Goal: Task Accomplishment & Management: Manage account settings

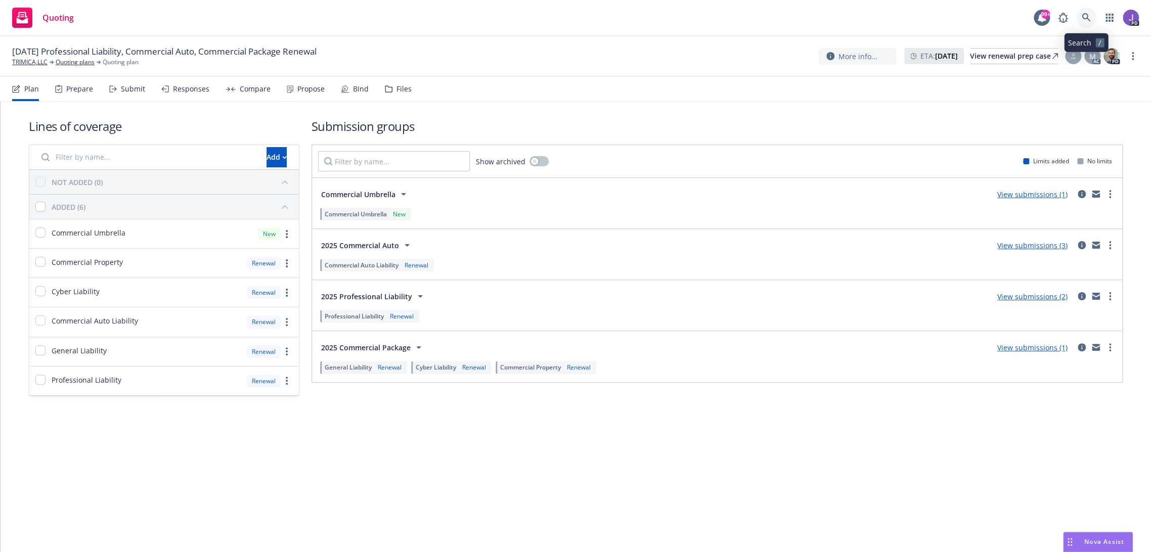
click at [1082, 18] on icon at bounding box center [1086, 17] width 9 height 9
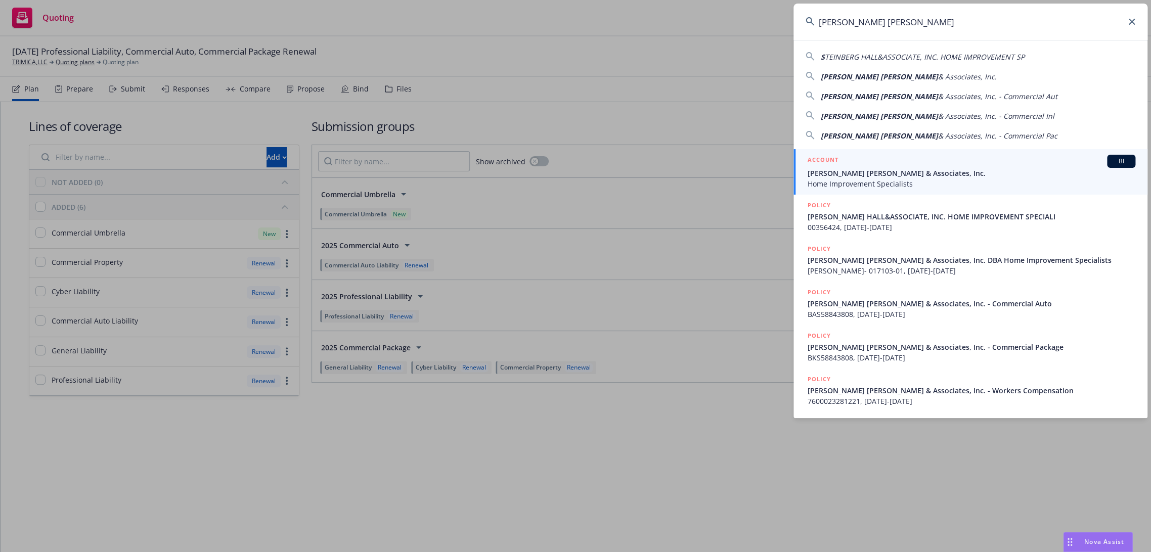
type input "Steinberg Hall"
click at [862, 168] on span "[PERSON_NAME] [PERSON_NAME] & Associates, Inc." at bounding box center [972, 173] width 328 height 11
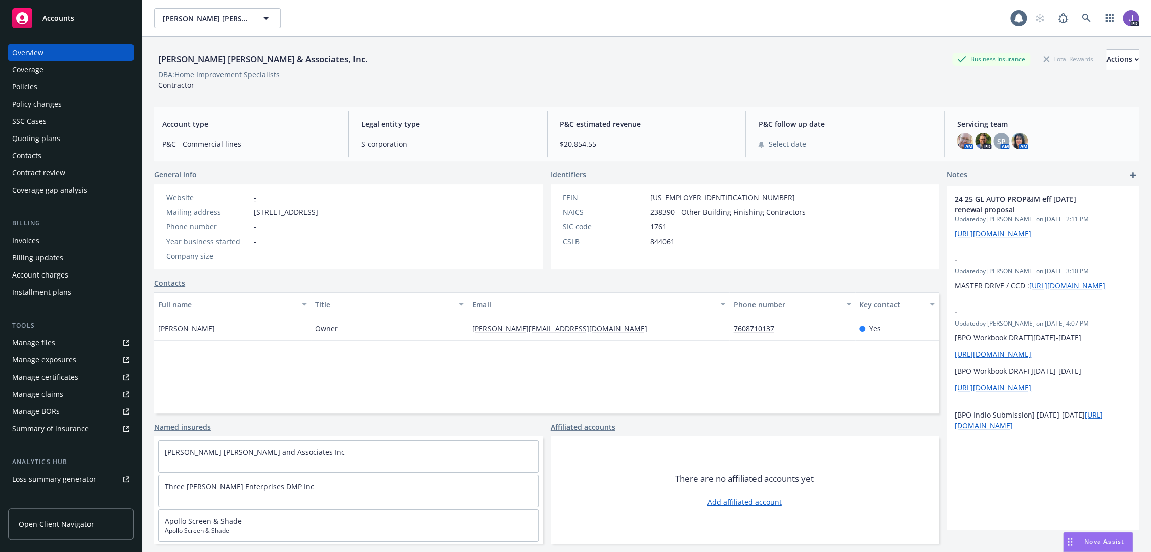
click at [28, 84] on div "Policies" at bounding box center [24, 87] width 25 height 16
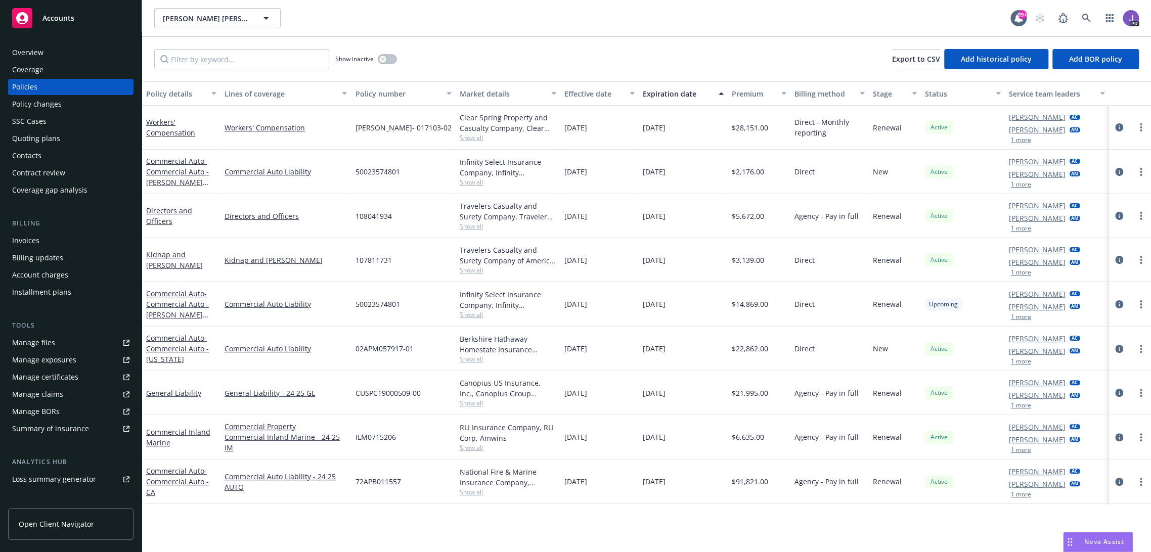
click at [52, 49] on div "Overview" at bounding box center [70, 53] width 117 height 16
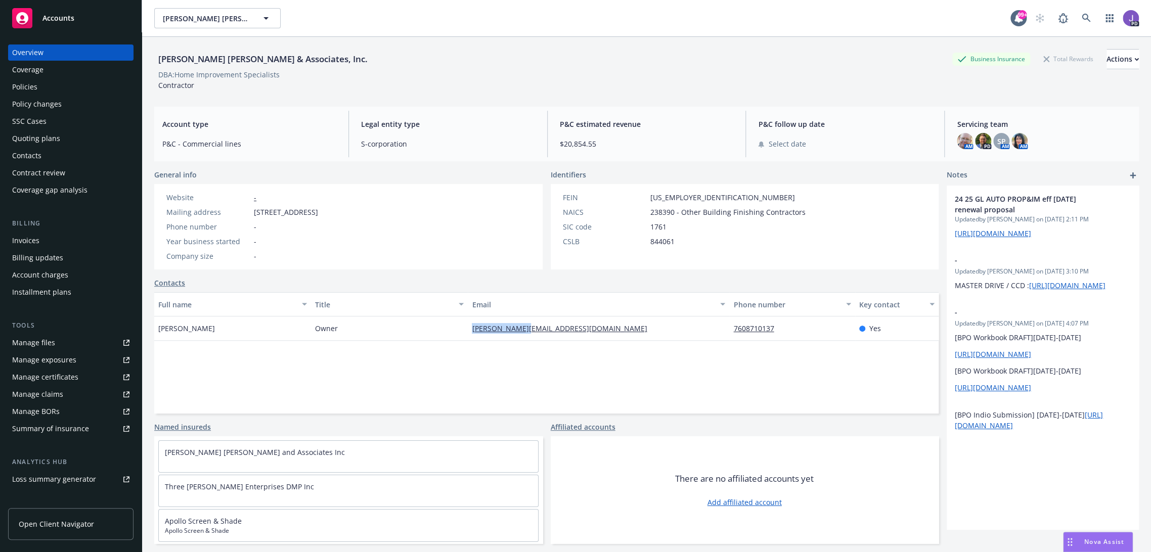
drag, startPoint x: 535, startPoint y: 333, endPoint x: 469, endPoint y: 331, distance: 66.3
click at [469, 331] on div "[PERSON_NAME][EMAIL_ADDRESS][DOMAIN_NAME]" at bounding box center [598, 329] width 261 height 24
copy link "[PERSON_NAME][EMAIL_ADDRESS][DOMAIN_NAME]"
click at [1082, 17] on icon at bounding box center [1086, 18] width 9 height 9
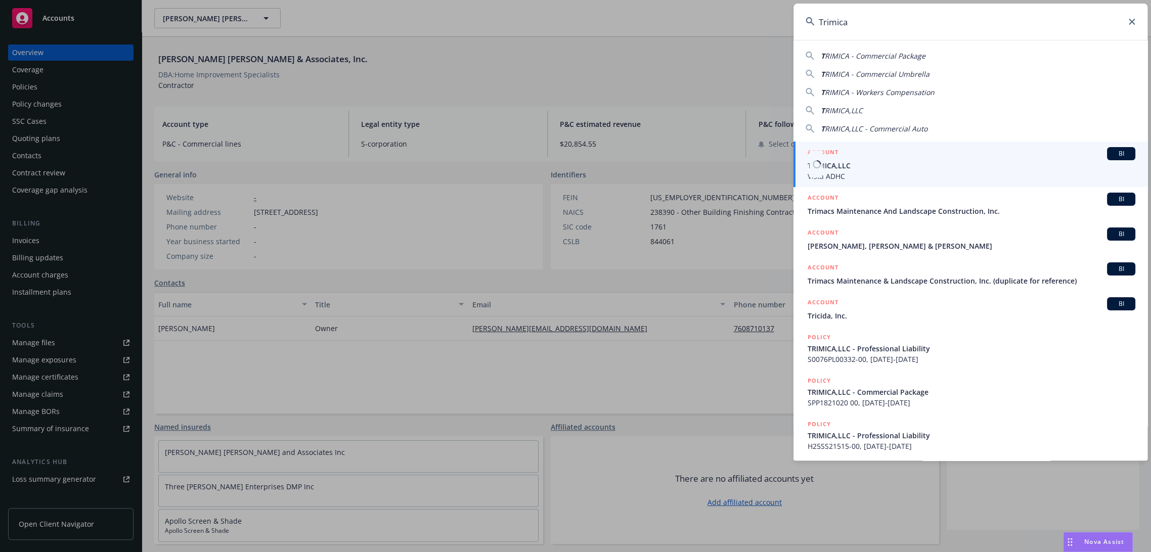
type input "Trimica"
click at [850, 161] on span "TRIMICA,LLC" at bounding box center [972, 165] width 328 height 11
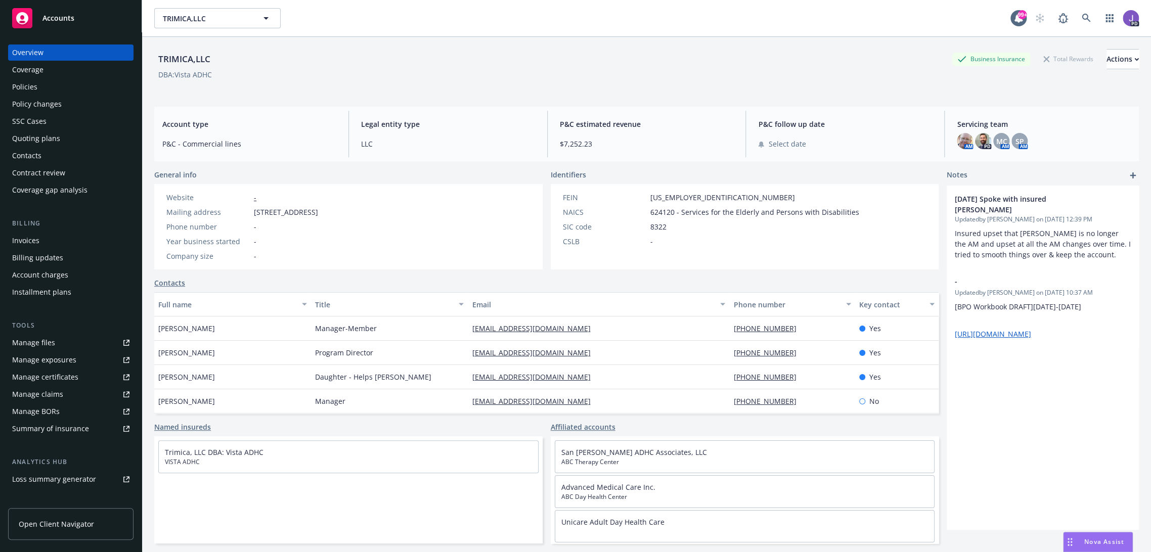
click at [36, 83] on div "Policies" at bounding box center [24, 87] width 25 height 16
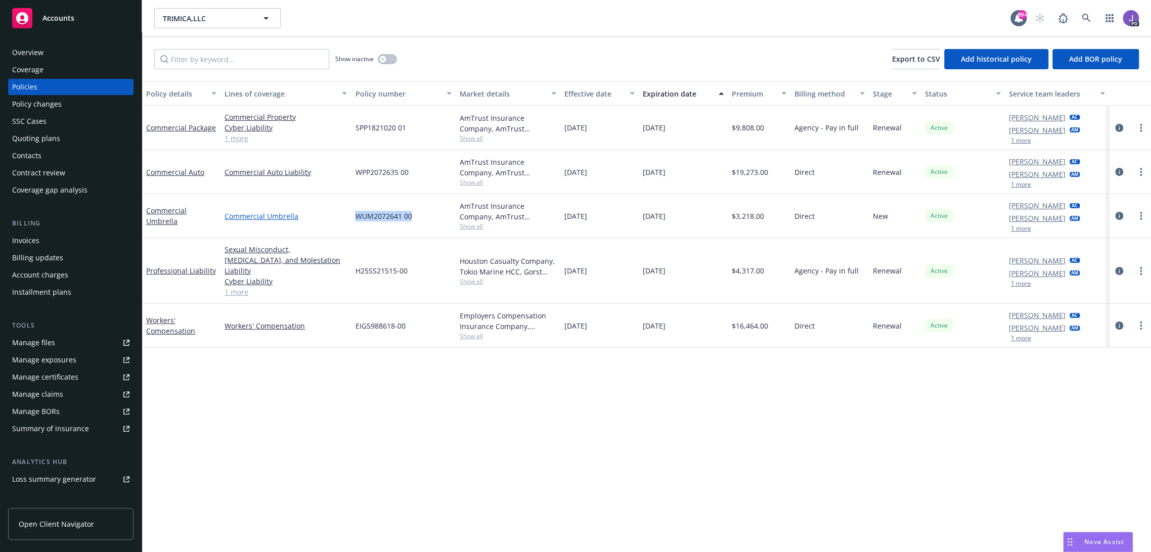
drag, startPoint x: 423, startPoint y: 220, endPoint x: 340, endPoint y: 218, distance: 82.5
click at [340, 218] on div "Commercial Umbrella Commercial Umbrella WUM2072641 00 AmTrust Insurance Company…" at bounding box center [646, 216] width 1009 height 44
copy div "WUM2072641 00"
click at [422, 221] on div "WUM2072641 00" at bounding box center [403, 216] width 105 height 44
click at [352, 220] on div "WUM2072641 00" at bounding box center [403, 216] width 105 height 44
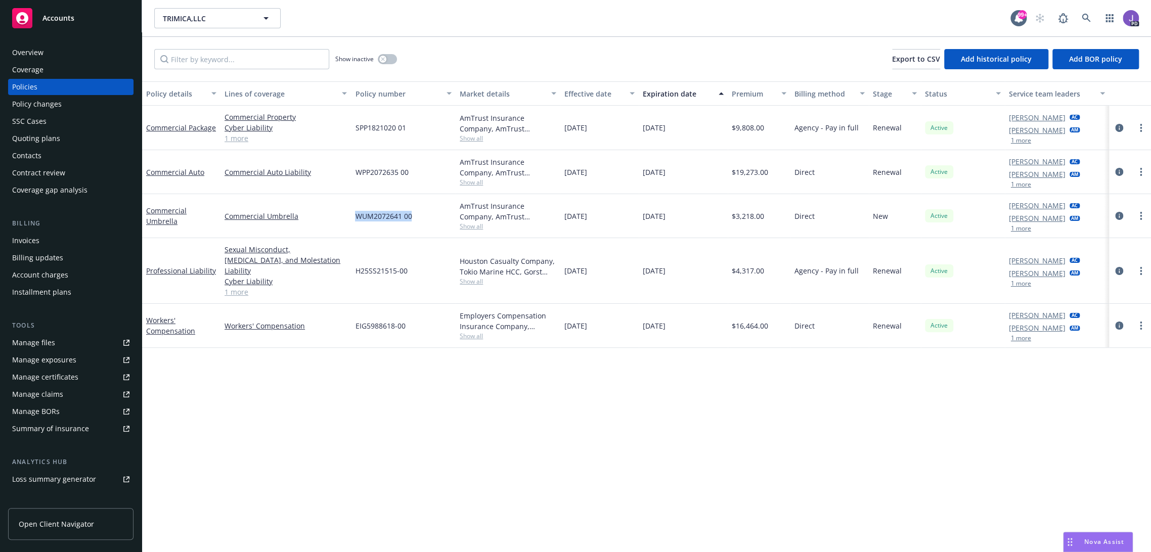
copy span "WUM2072641 00"
drag, startPoint x: 538, startPoint y: 494, endPoint x: 544, endPoint y: 509, distance: 17.0
click at [537, 494] on div "Policy details Lines of coverage Policy number Market details Effective date Ex…" at bounding box center [646, 316] width 1009 height 471
click at [1082, 15] on icon at bounding box center [1086, 18] width 9 height 9
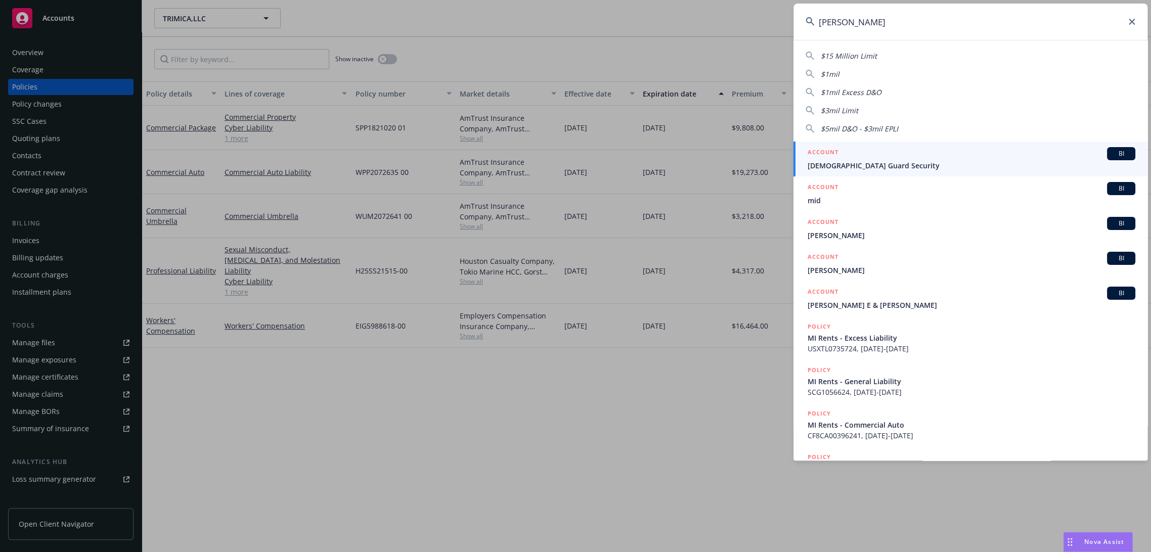
type input "mikkon"
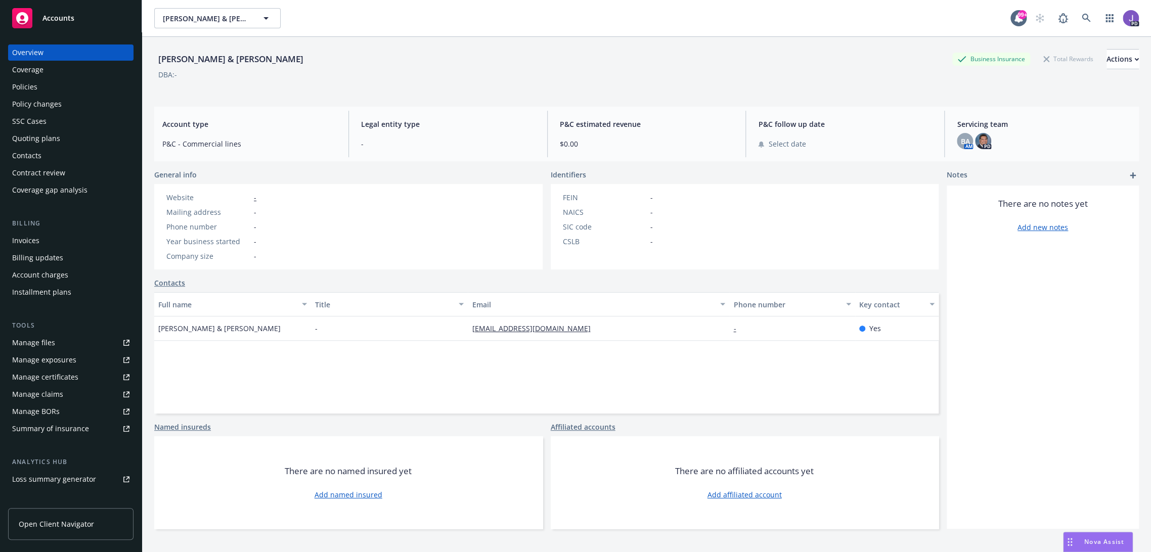
click at [1090, 15] on div "PD" at bounding box center [1084, 18] width 109 height 20
click at [1082, 16] on link at bounding box center [1086, 18] width 20 height 20
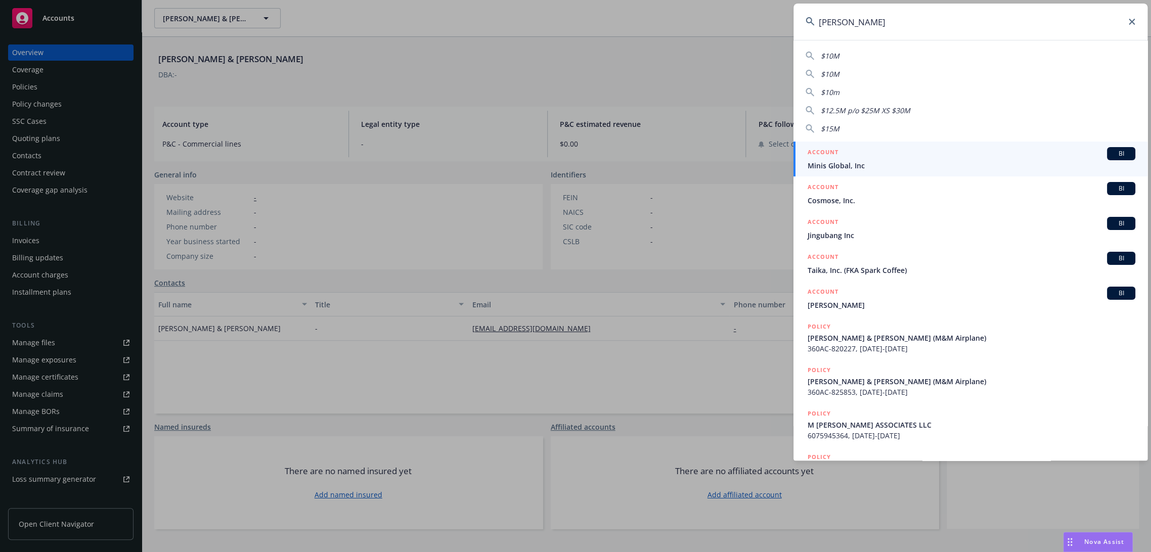
type input "mikkon"
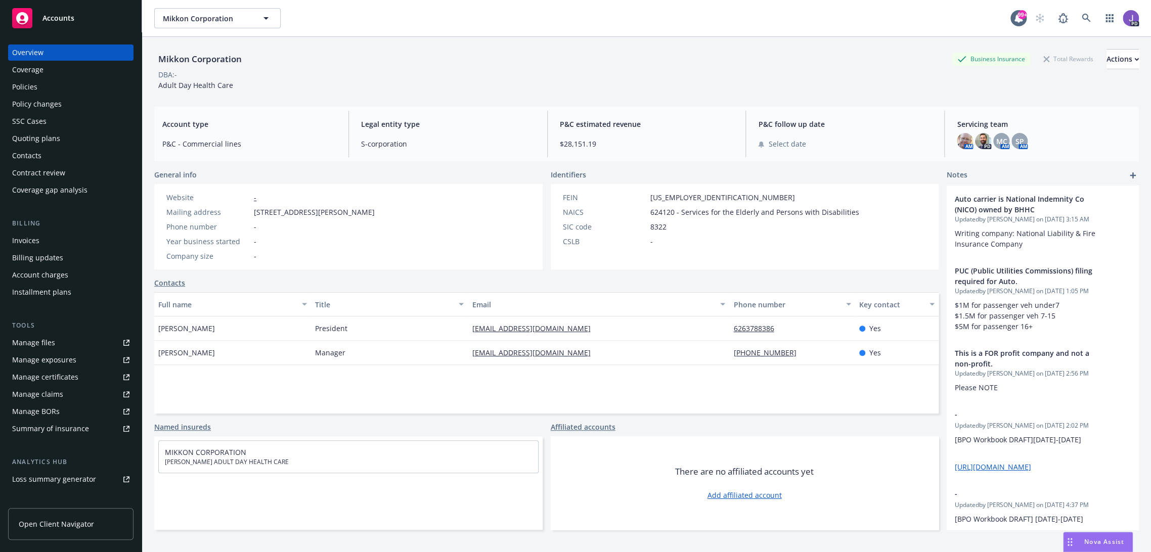
click at [37, 91] on div "Policies" at bounding box center [70, 87] width 117 height 16
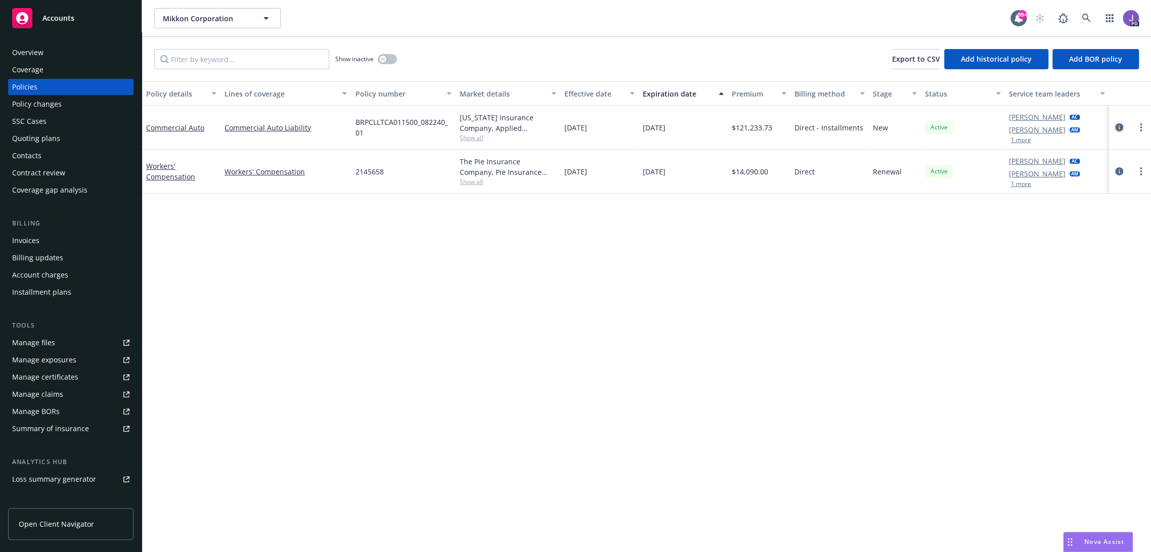
click at [1115, 126] on icon "circleInformation" at bounding box center [1119, 127] width 8 height 8
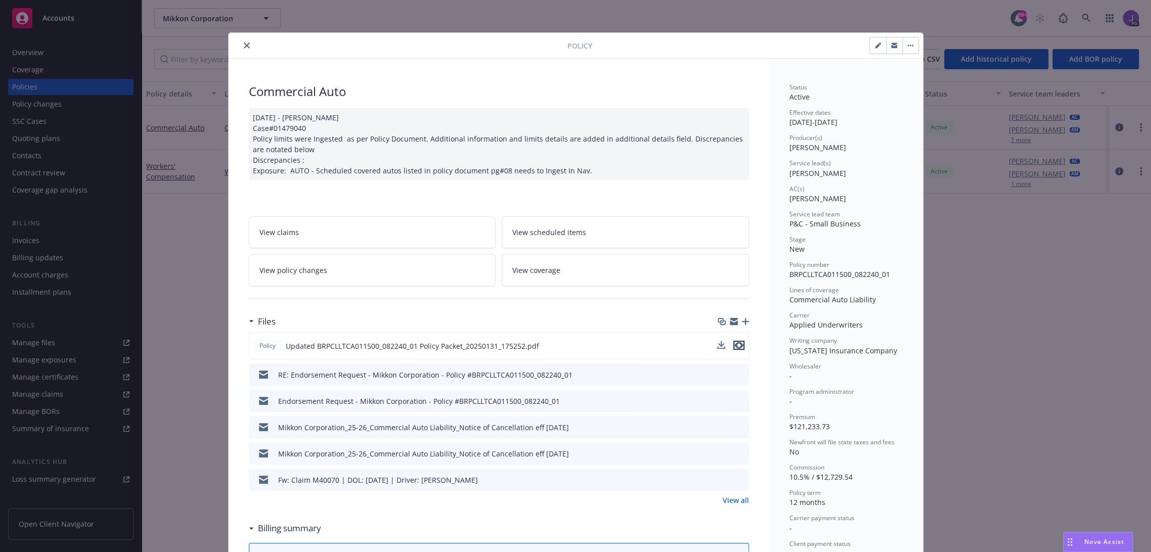
click at [735, 346] on icon "preview file" at bounding box center [738, 345] width 9 height 7
click at [244, 43] on icon "close" at bounding box center [247, 45] width 6 height 6
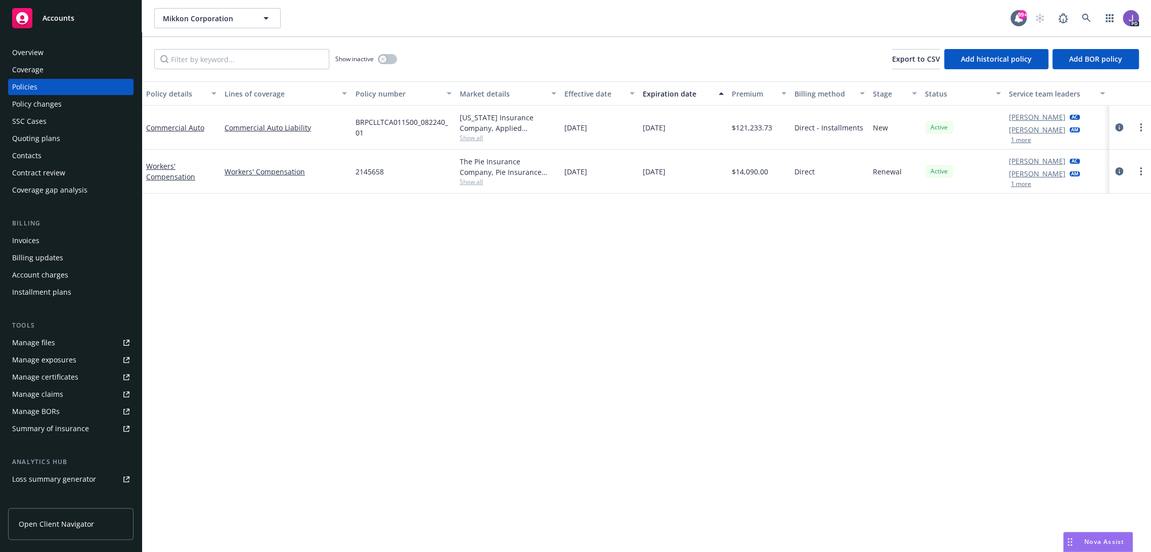
click at [61, 50] on div "Overview" at bounding box center [70, 53] width 117 height 16
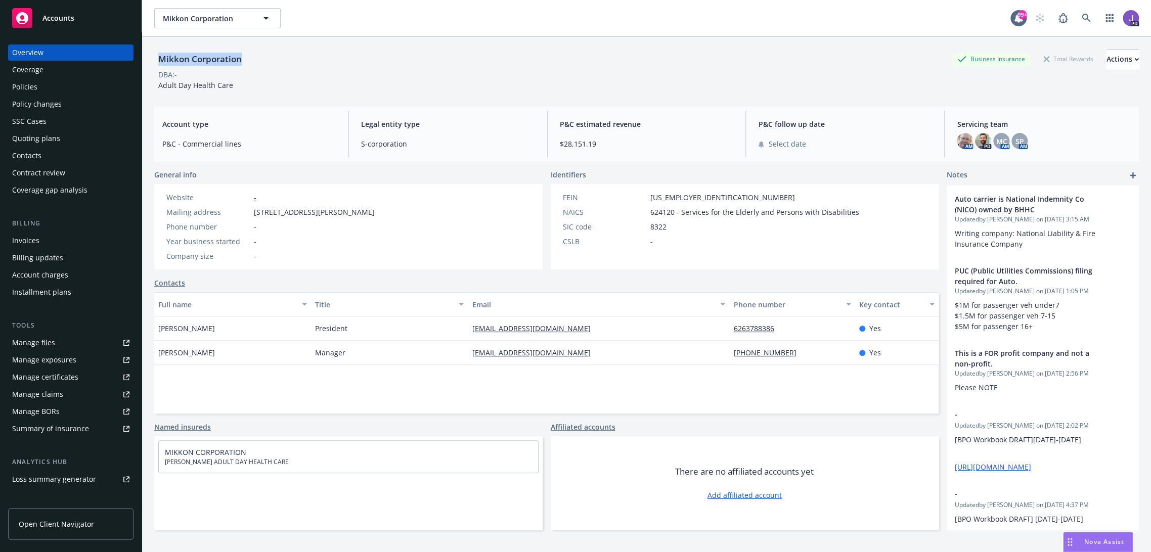
drag, startPoint x: 244, startPoint y: 63, endPoint x: 156, endPoint y: 58, distance: 88.7
click at [156, 58] on div "Mikkon Corporation" at bounding box center [200, 59] width 92 height 13
copy div "Mikkon Corporation"
click at [49, 92] on div "Policies" at bounding box center [70, 87] width 117 height 16
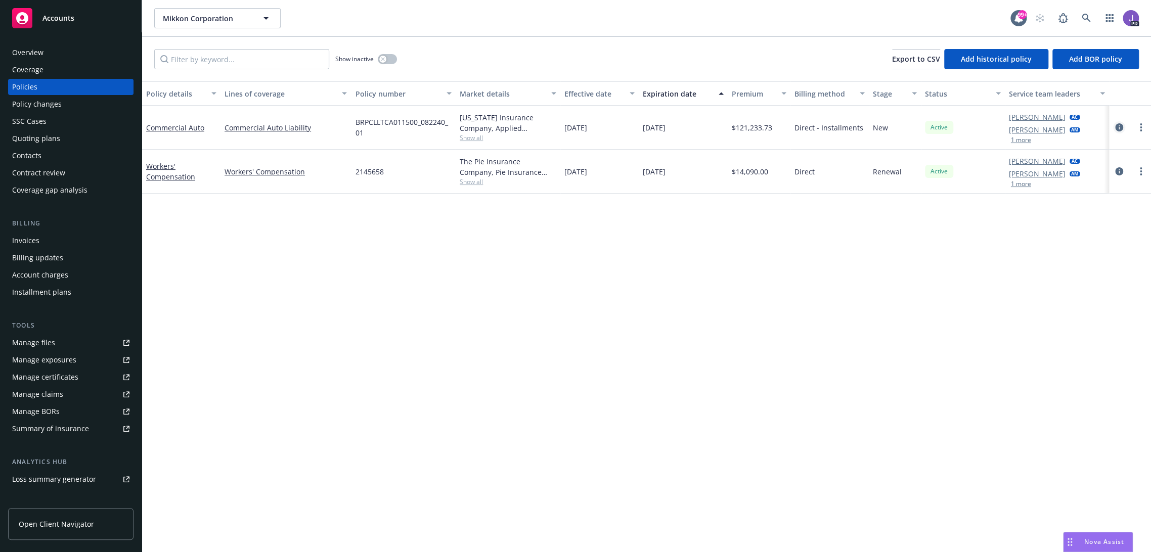
click at [1115, 130] on icon "circleInformation" at bounding box center [1119, 127] width 8 height 8
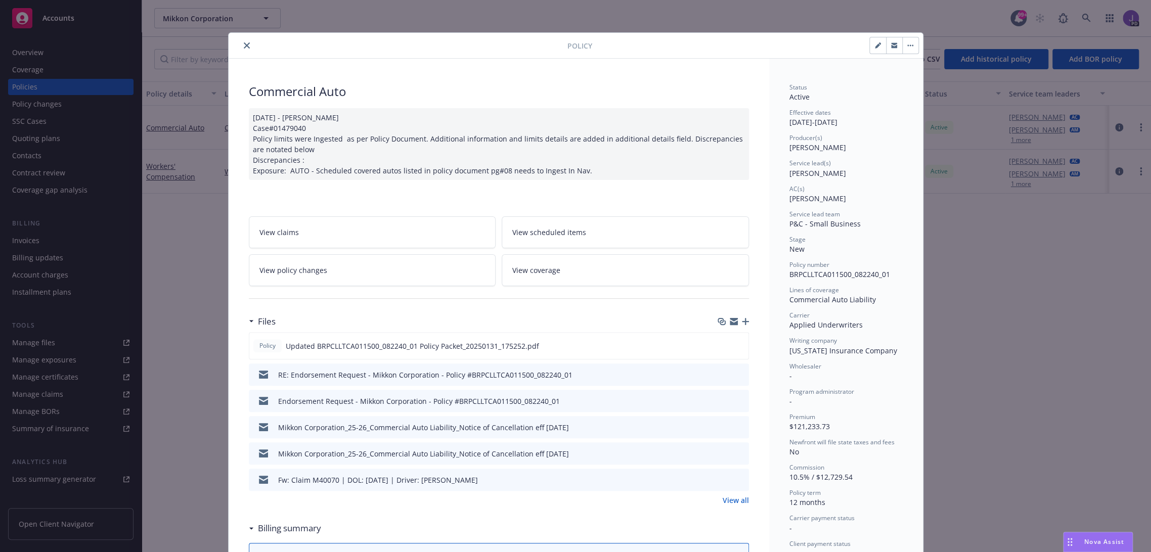
scroll to position [30, 0]
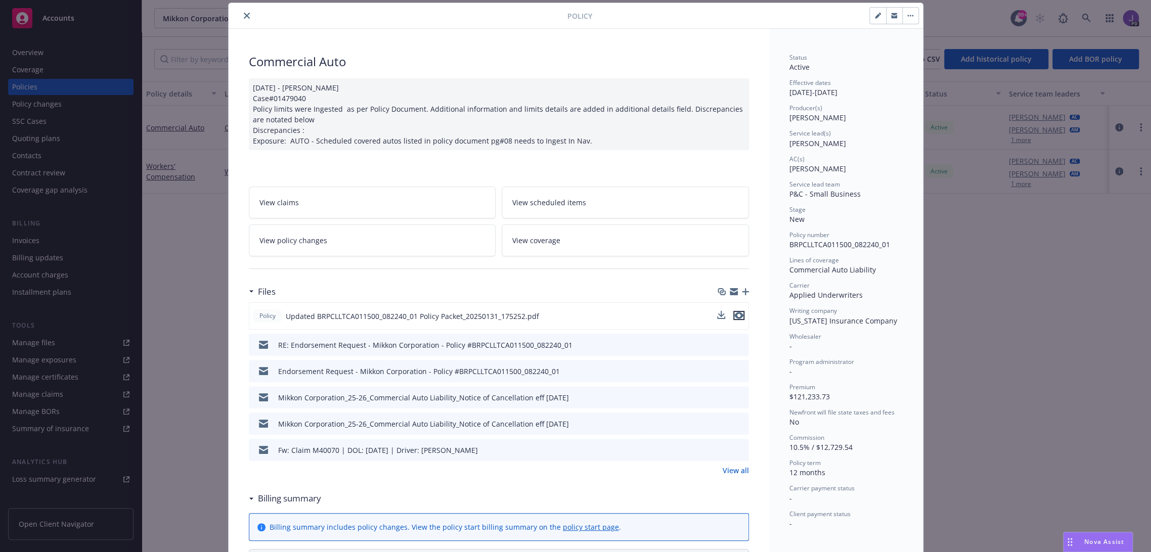
click at [734, 315] on icon "preview file" at bounding box center [738, 315] width 9 height 7
click at [244, 15] on icon "close" at bounding box center [247, 16] width 6 height 6
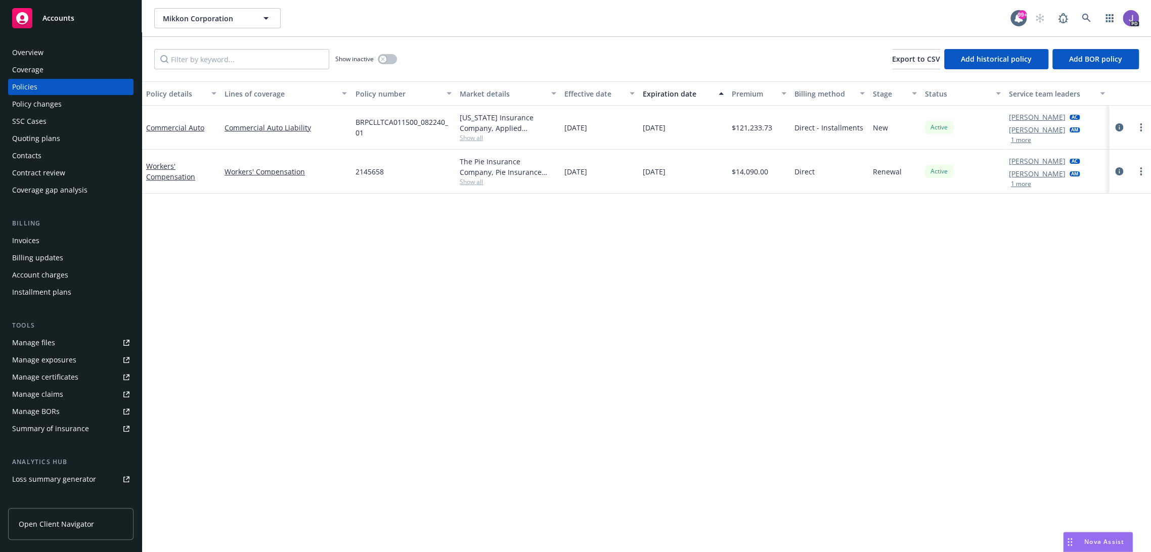
click at [345, 342] on div "Policy details Lines of coverage Policy number Market details Effective date Ex…" at bounding box center [646, 316] width 1009 height 471
click at [343, 274] on div "Policy details Lines of coverage Policy number Market details Effective date Ex…" at bounding box center [646, 316] width 1009 height 471
click at [468, 137] on span "Show all" at bounding box center [508, 138] width 97 height 9
drag, startPoint x: 298, startPoint y: 225, endPoint x: 514, endPoint y: 15, distance: 301.1
click at [299, 225] on div "Policy details Lines of coverage Policy number Market details Effective date Ex…" at bounding box center [646, 316] width 1009 height 471
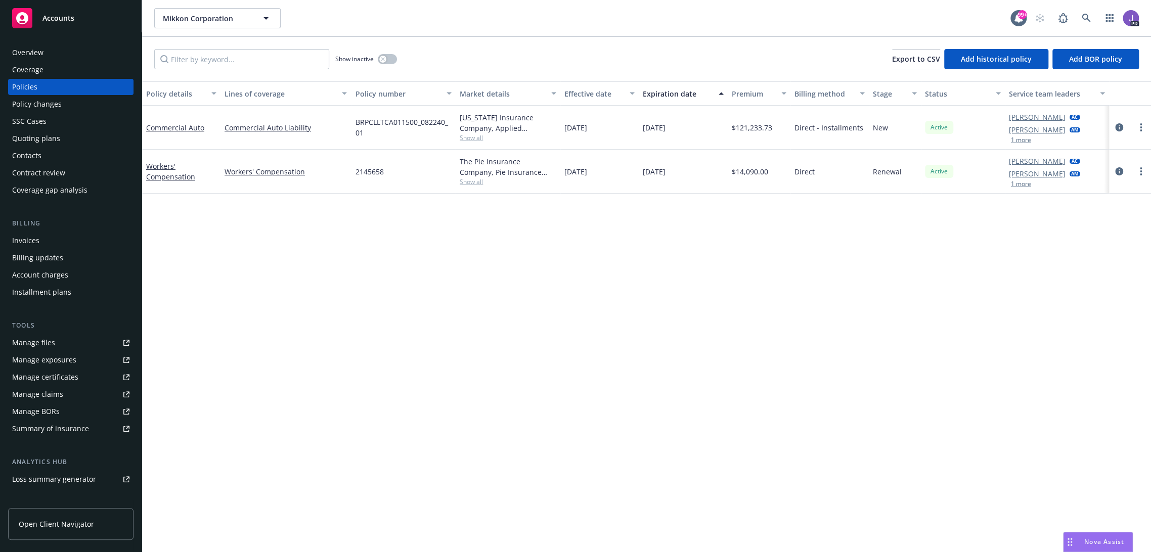
click at [536, 23] on div "Mikkon Corporation Mikkon Corporation" at bounding box center [582, 18] width 856 height 20
click at [1082, 17] on icon at bounding box center [1086, 18] width 9 height 9
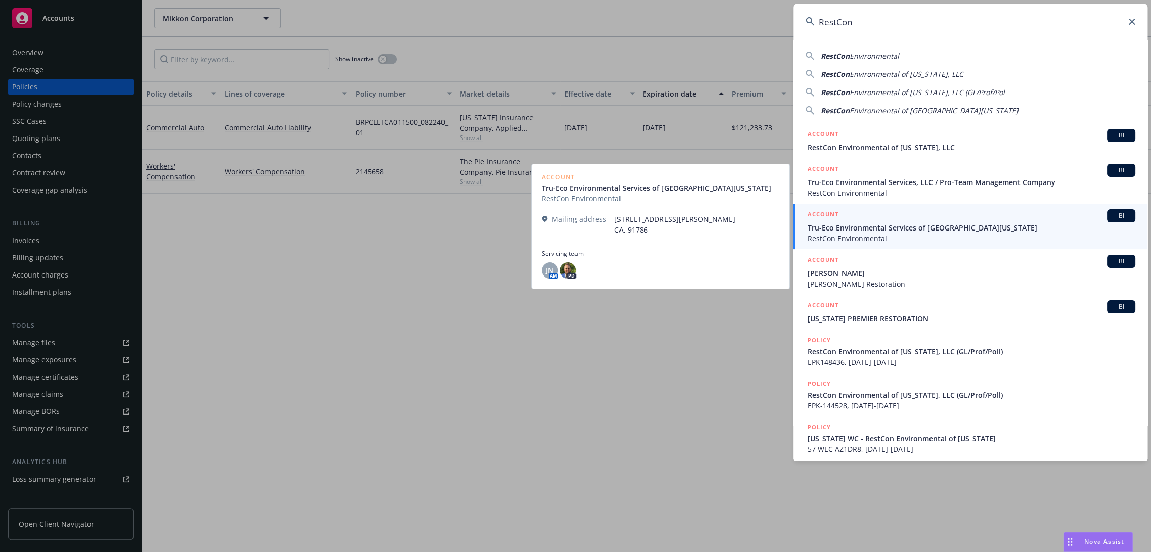
type input "RestCon"
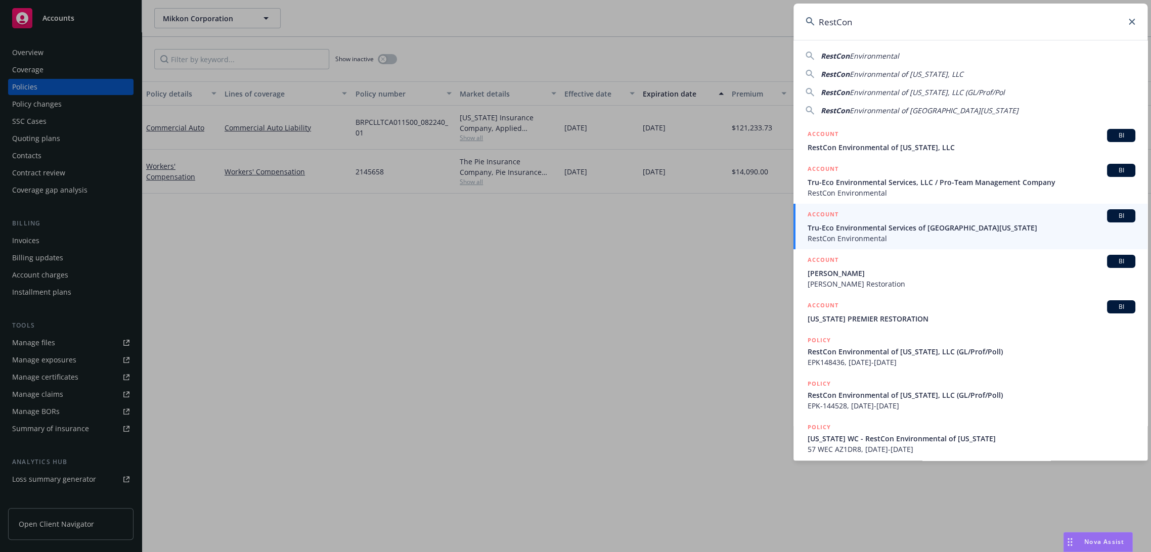
click at [838, 226] on span "Tru-Eco Environmental Services of [GEOGRAPHIC_DATA][US_STATE]" at bounding box center [972, 228] width 328 height 11
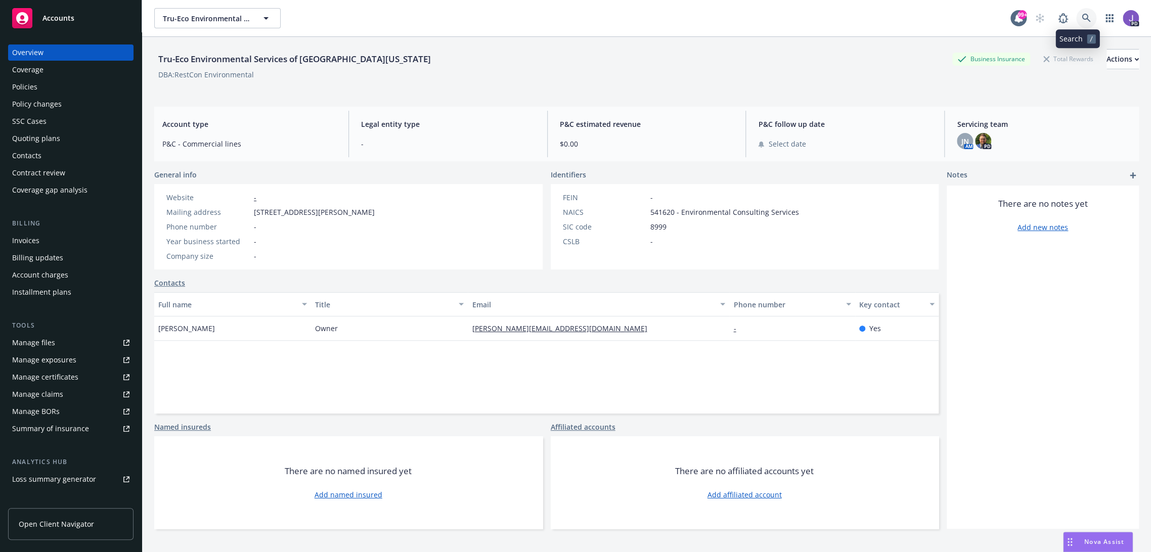
click at [1082, 19] on icon at bounding box center [1086, 18] width 9 height 9
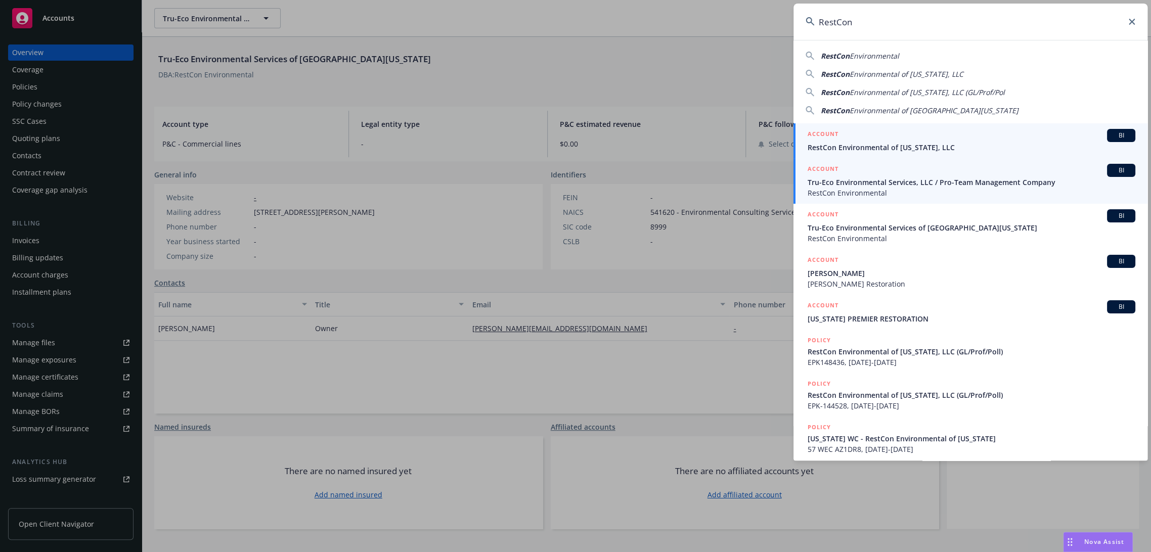
type input "RestCon"
click at [838, 189] on span "RestCon Environmental" at bounding box center [972, 193] width 328 height 11
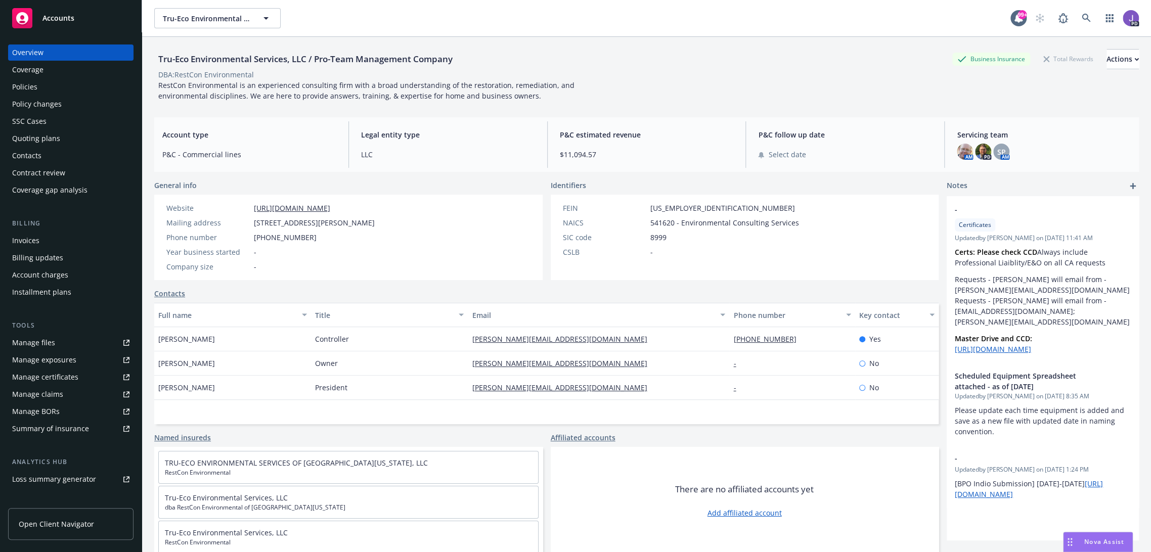
click at [30, 86] on div "Policies" at bounding box center [24, 87] width 25 height 16
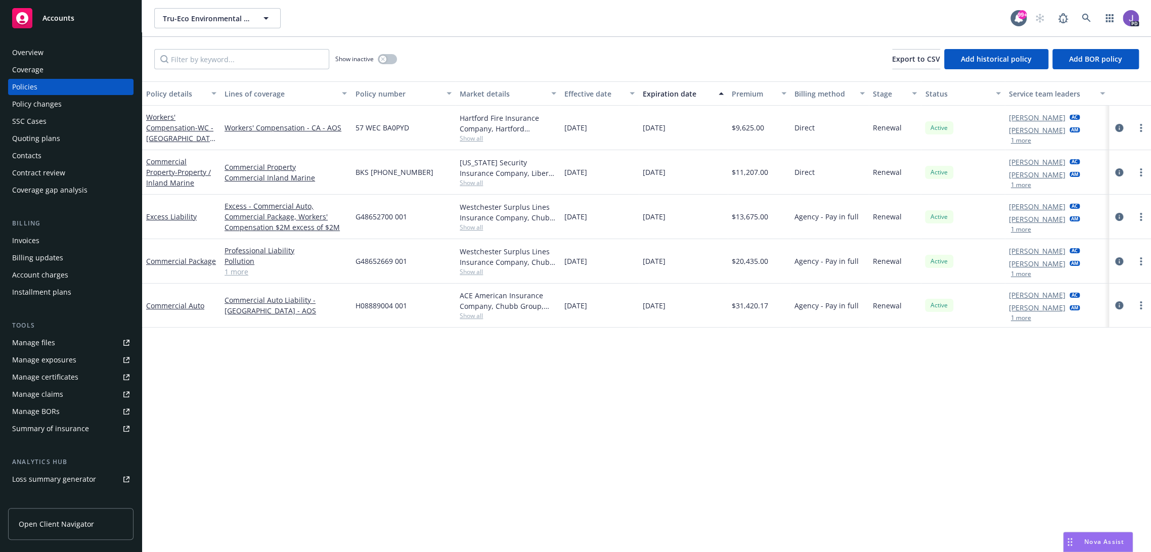
click at [32, 50] on div "Overview" at bounding box center [27, 53] width 31 height 16
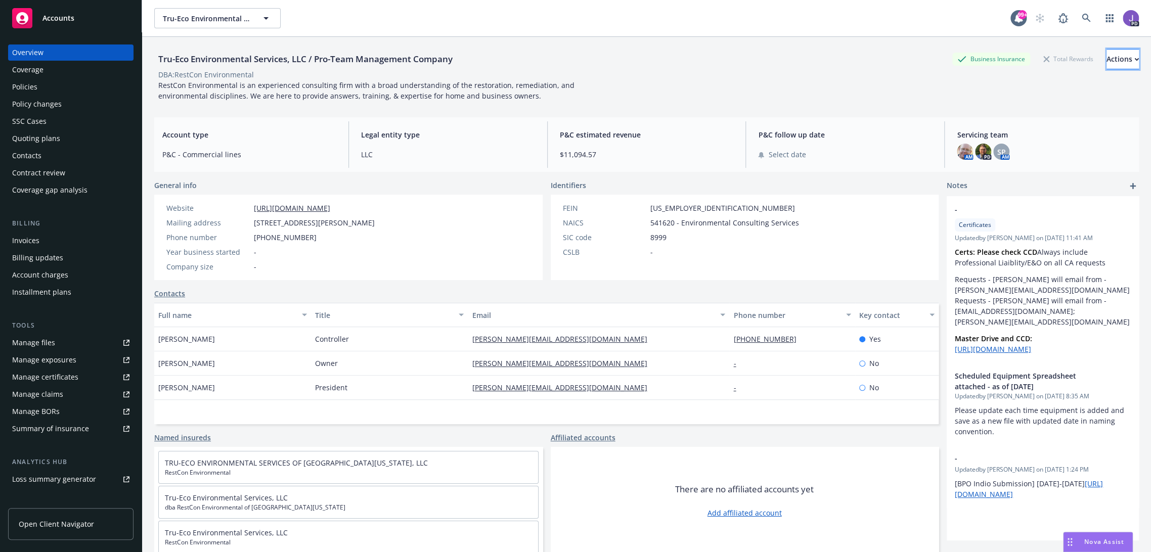
click at [1106, 55] on div "Actions" at bounding box center [1122, 59] width 32 height 19
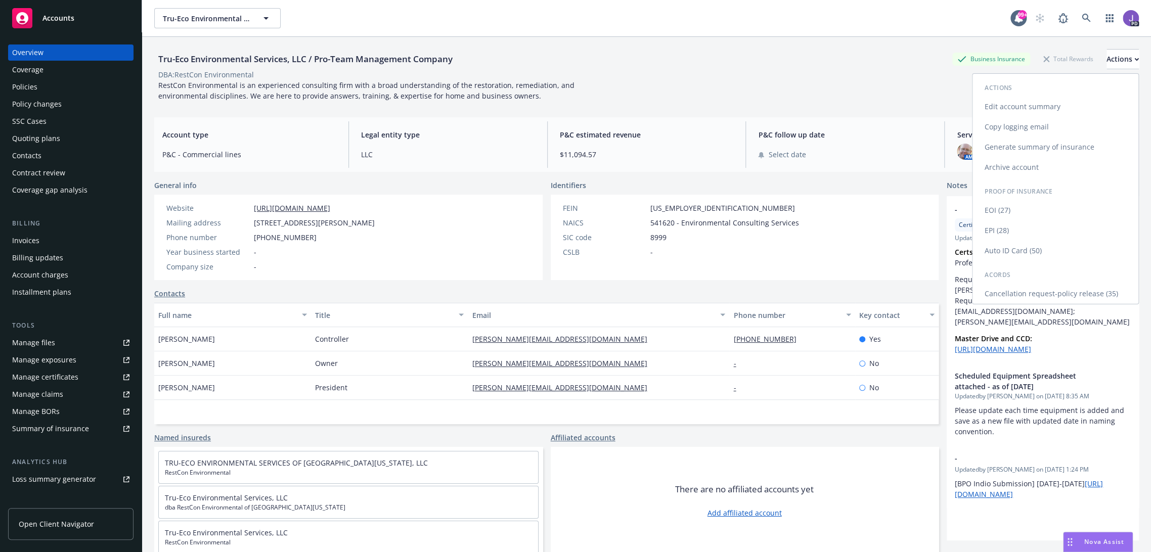
click at [1029, 101] on link "Edit account summary" at bounding box center [1055, 107] width 166 height 20
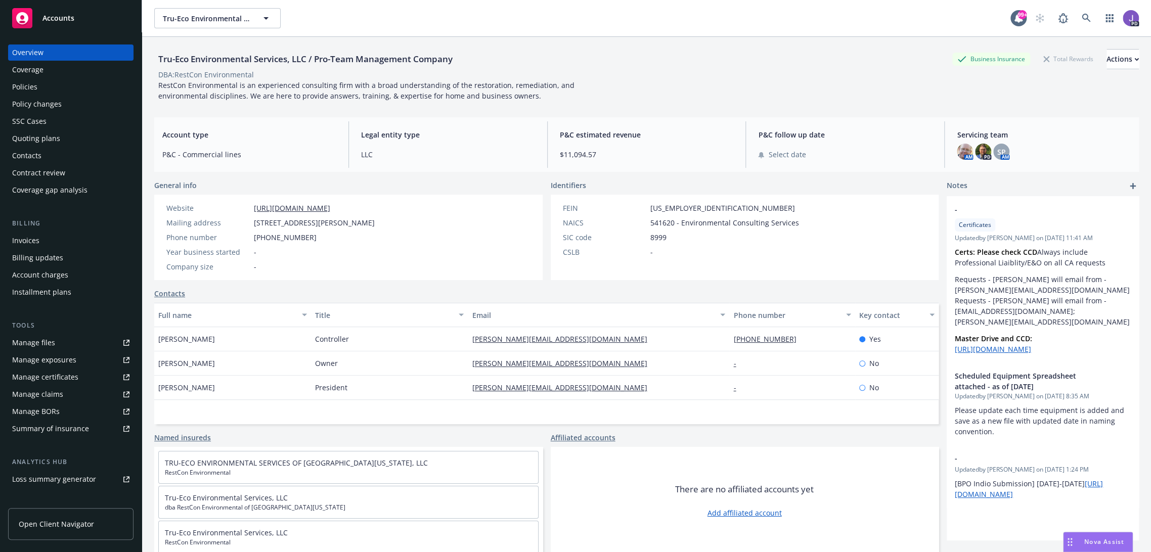
select select "US"
select select "LLC"
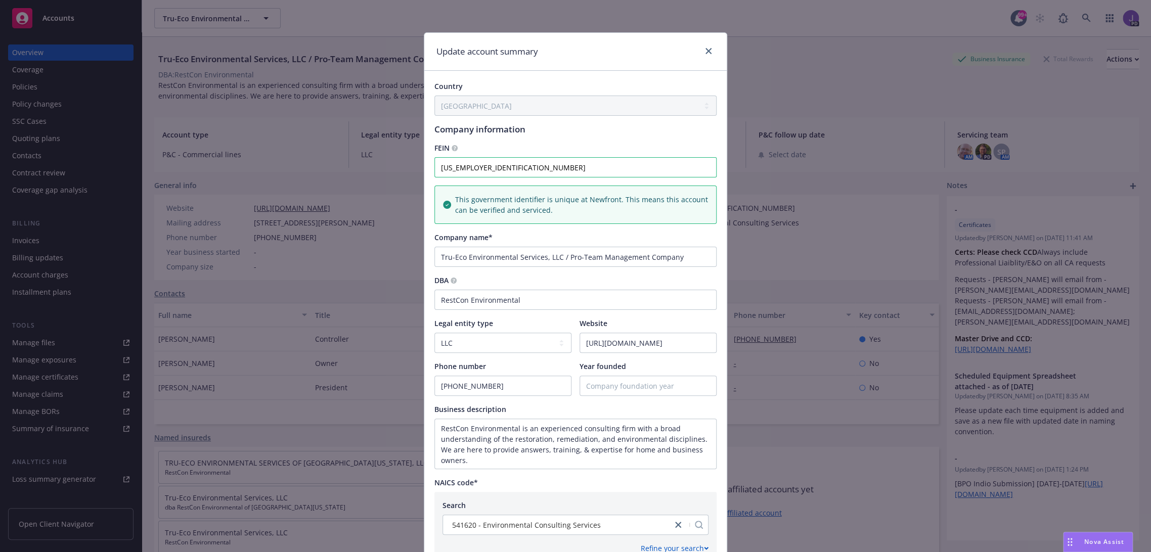
click at [827, 68] on div "Update account summary Country [GEOGRAPHIC_DATA] [GEOGRAPHIC_DATA] [GEOGRAPHIC_…" at bounding box center [575, 276] width 1151 height 552
click at [705, 49] on icon "close" at bounding box center [708, 51] width 6 height 6
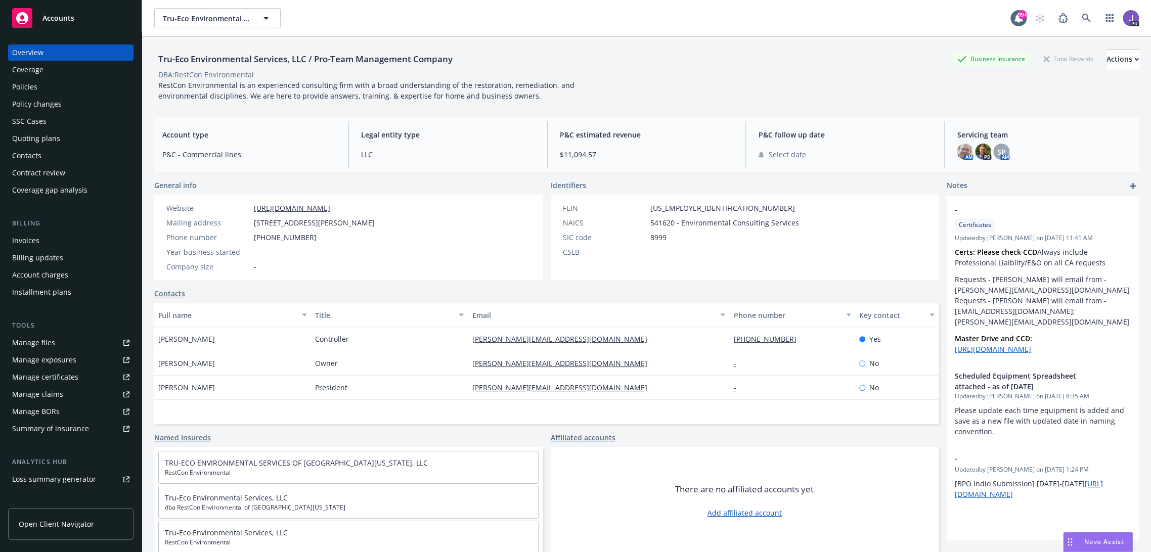
scroll to position [36, 0]
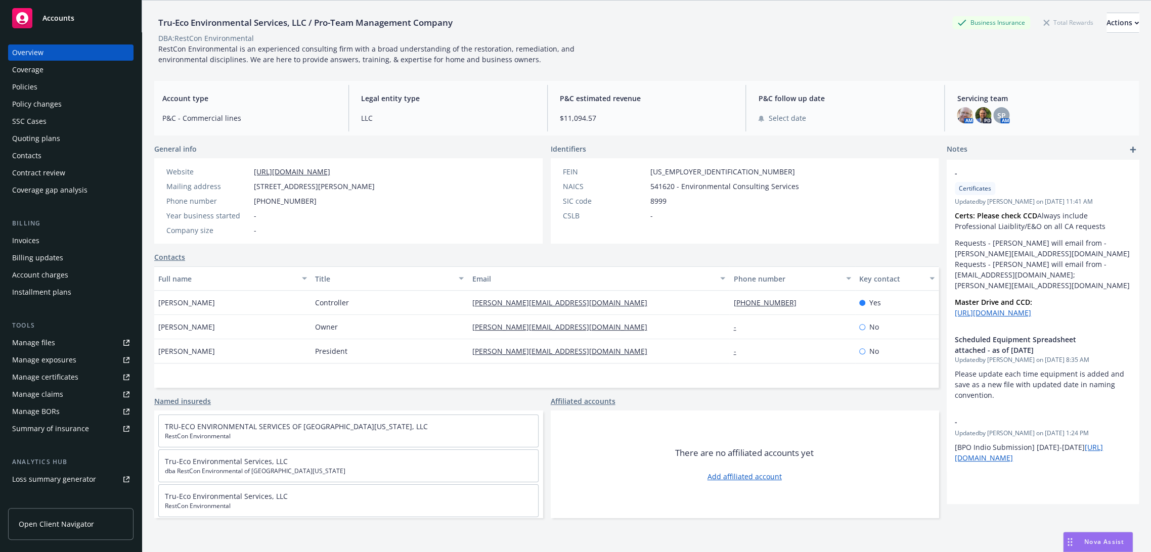
click at [198, 399] on link "Named insureds" at bounding box center [182, 401] width 57 height 11
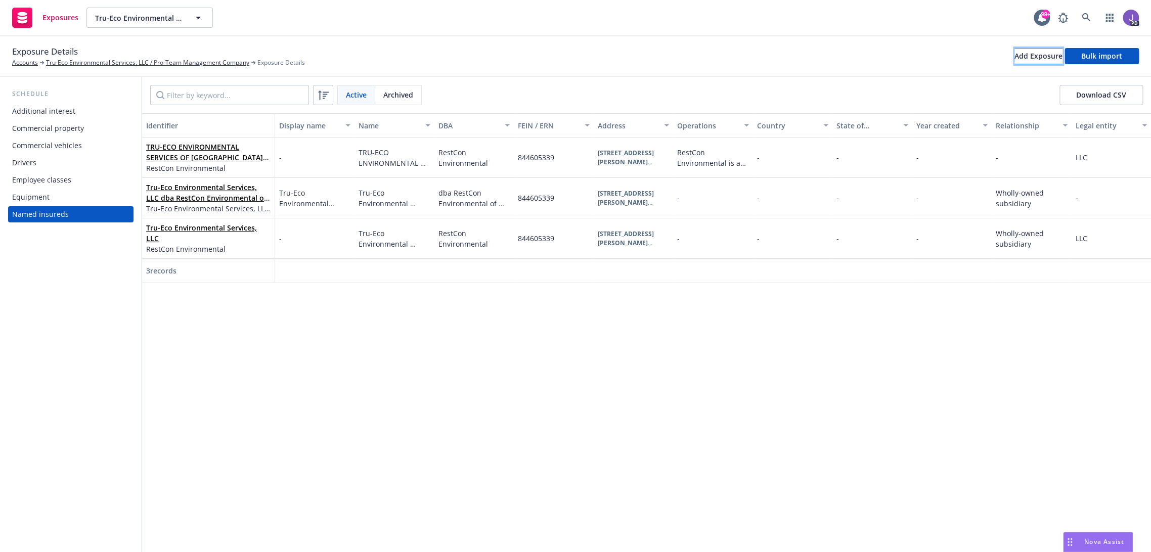
click at [1021, 58] on div "Add Exposure" at bounding box center [1038, 56] width 48 height 15
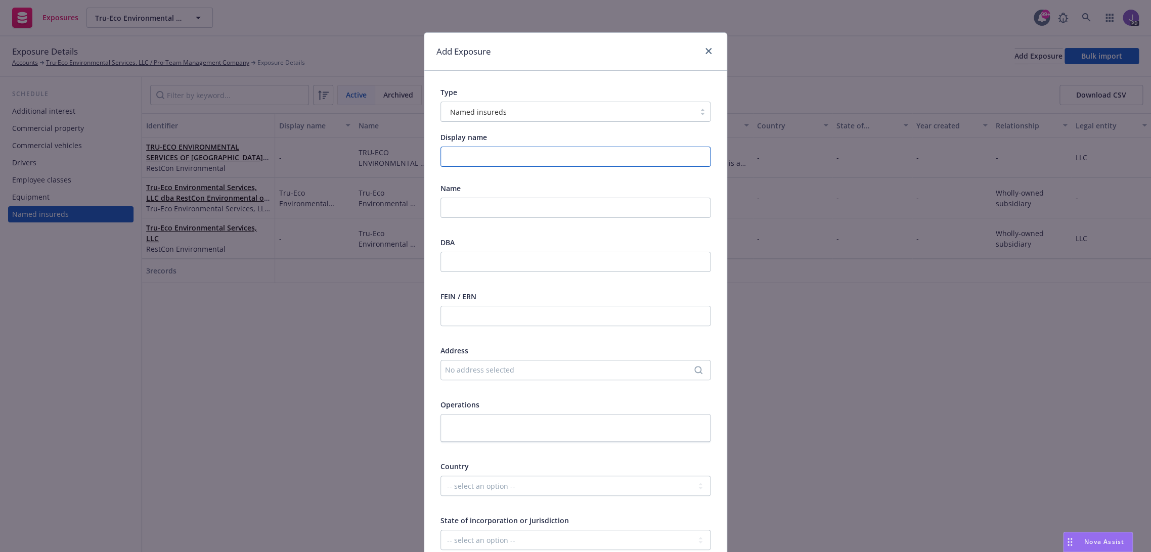
click at [480, 153] on input "Display name" at bounding box center [575, 157] width 270 height 20
paste input "RestCon Environmental of [US_STATE]"
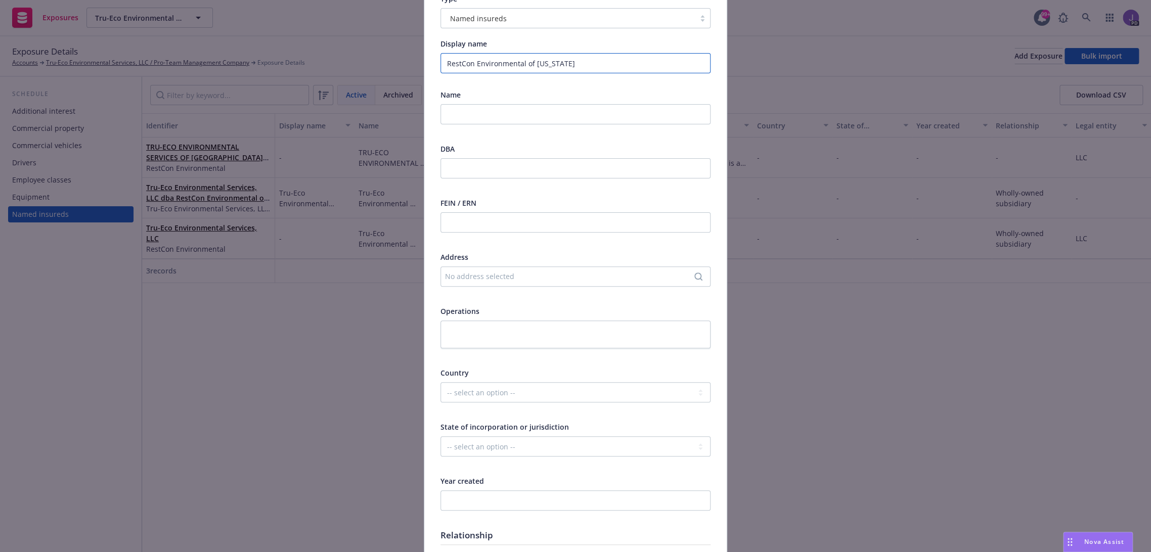
scroll to position [364, 0]
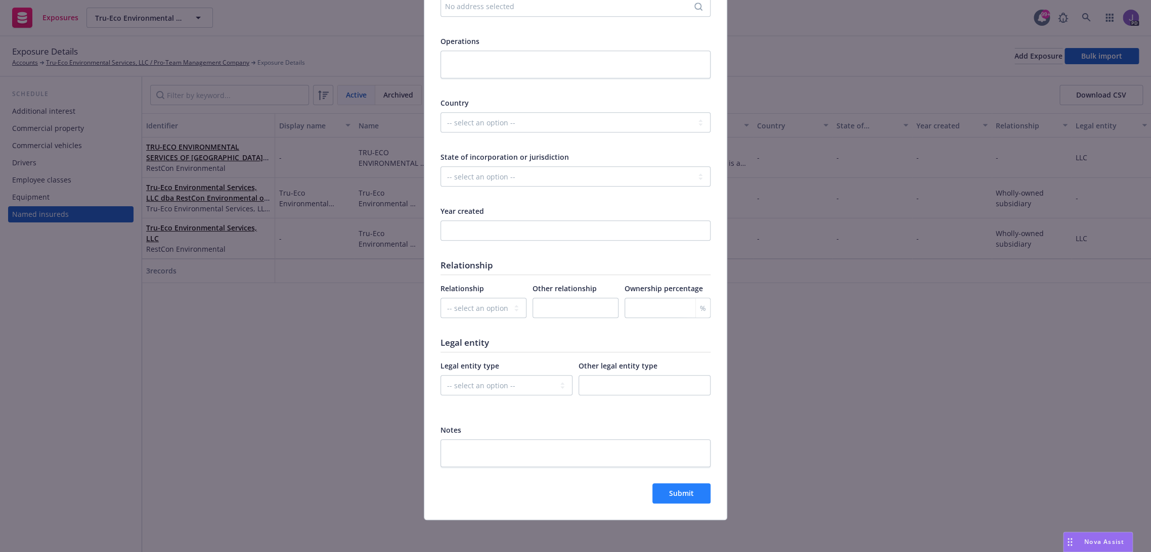
type input "RestCon Environmental of [US_STATE]"
click at [664, 487] on button "Submit" at bounding box center [681, 493] width 58 height 20
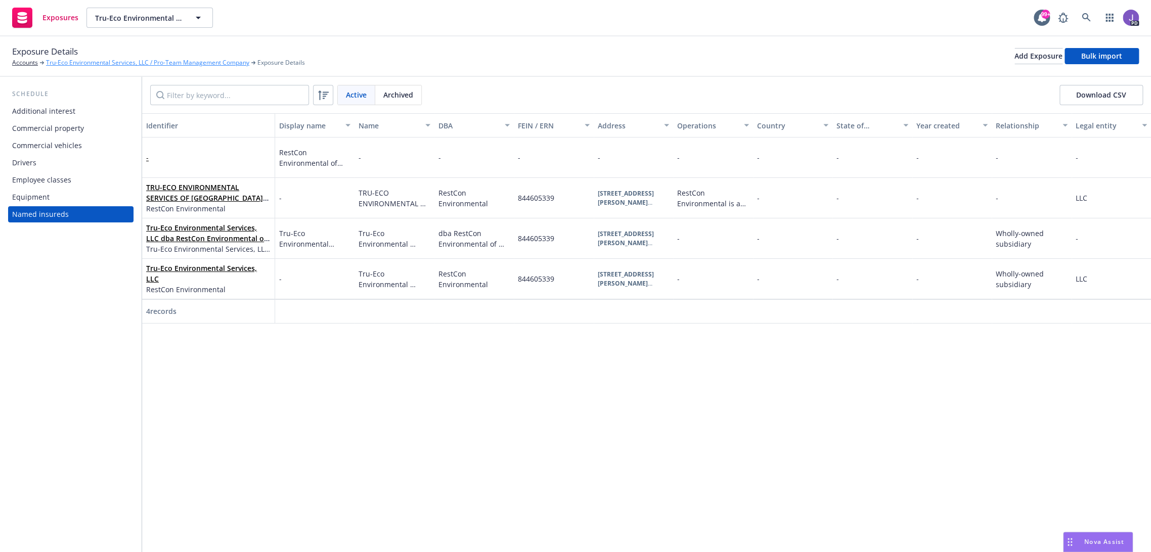
click at [165, 63] on link "Tru-Eco Environmental Services, LLC / Pro-Team Management Company" at bounding box center [147, 62] width 203 height 9
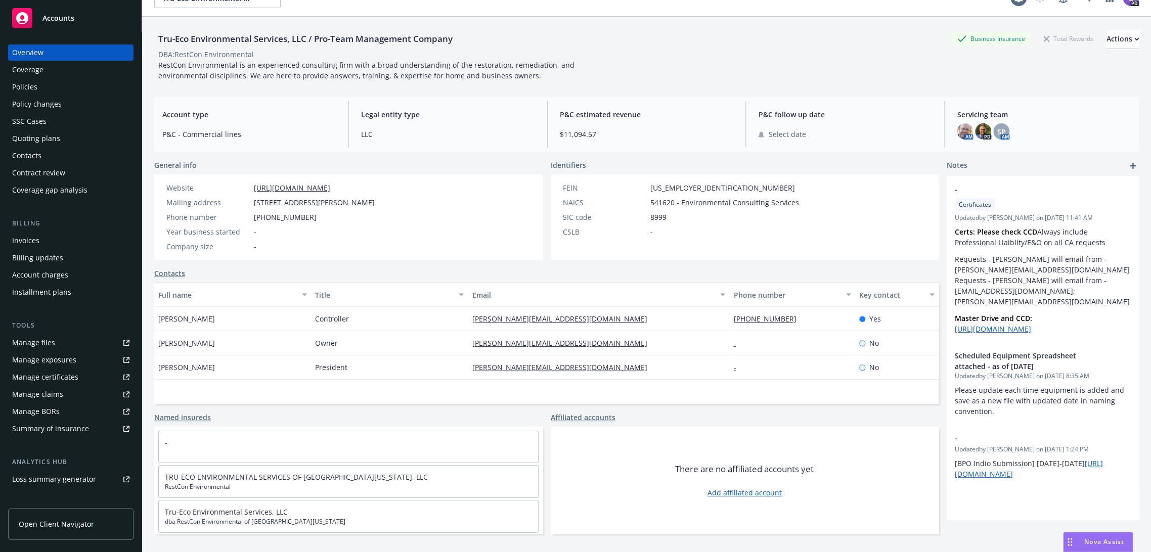
scroll to position [36, 0]
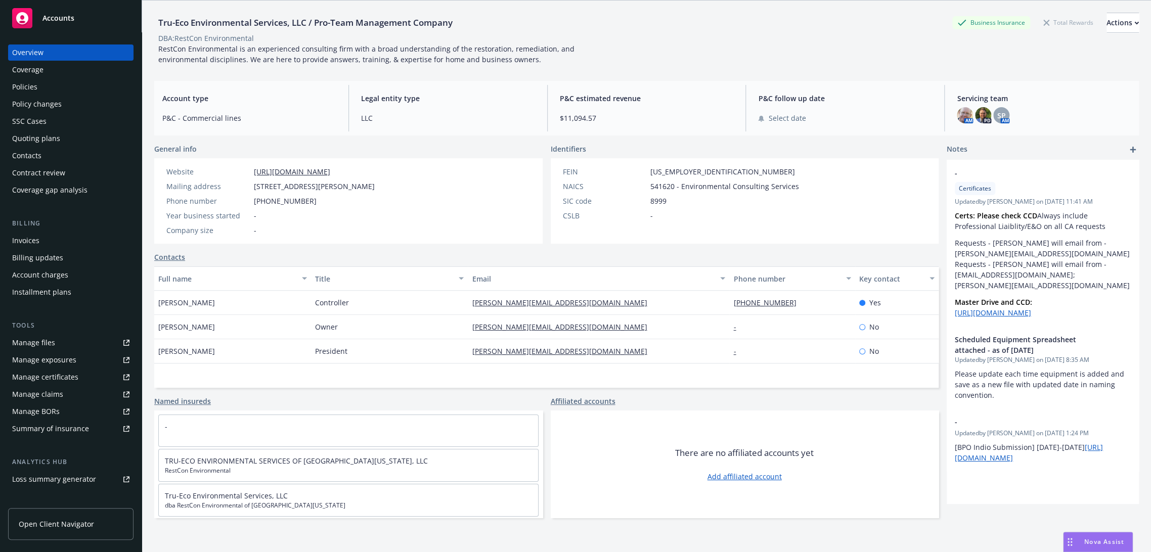
click at [197, 402] on link "Named insureds" at bounding box center [182, 401] width 57 height 11
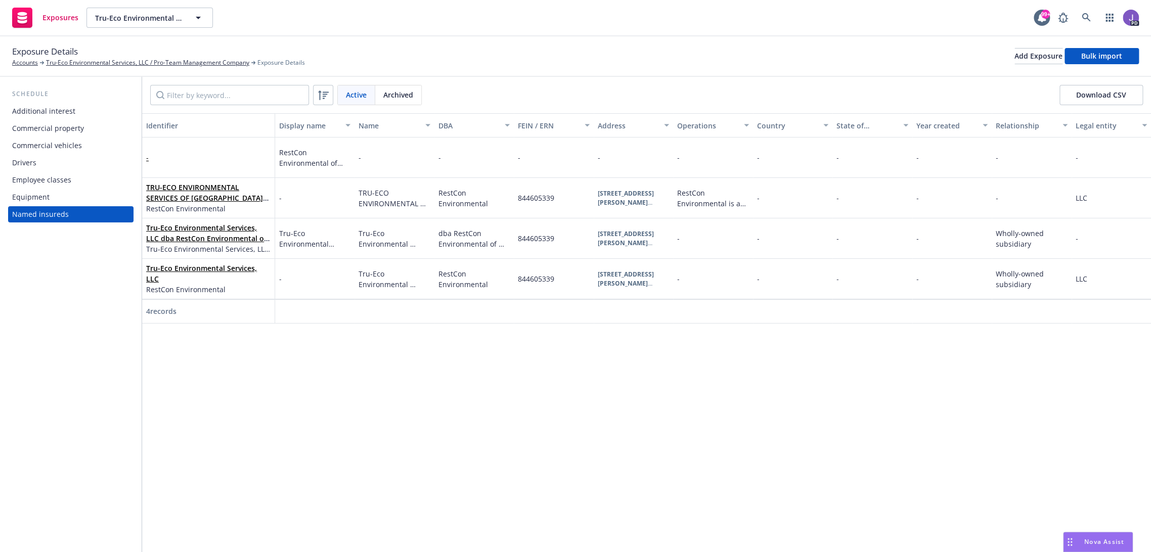
click at [218, 148] on div "-" at bounding box center [208, 158] width 124 height 28
click at [297, 158] on span "RestCon Environmental of [US_STATE]" at bounding box center [315, 157] width 72 height 21
click at [230, 157] on div "-" at bounding box center [208, 158] width 124 height 28
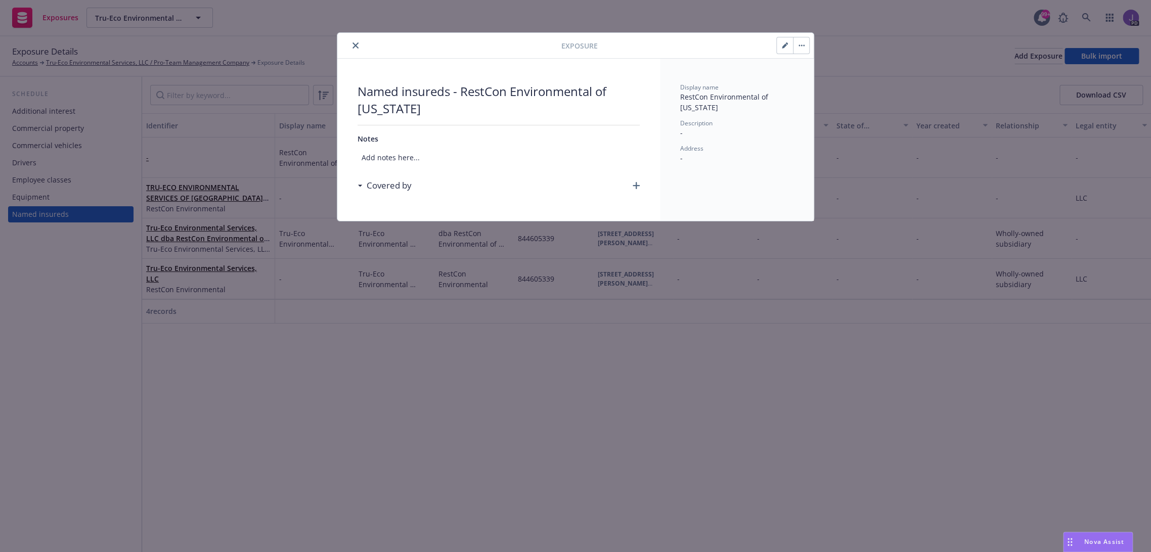
click at [780, 46] on button "button" at bounding box center [785, 45] width 16 height 16
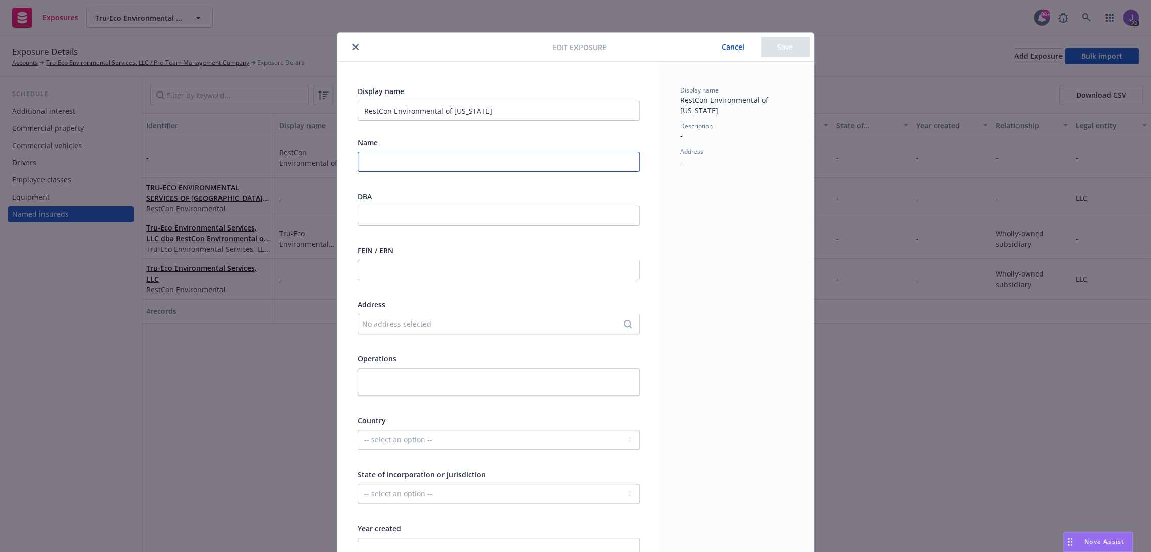
click at [464, 163] on input "text" at bounding box center [499, 162] width 282 height 20
paste input "RestCon Environmental of [US_STATE]"
type input "RestCon Environmental of [US_STATE]"
click at [779, 47] on button "Save" at bounding box center [785, 47] width 49 height 20
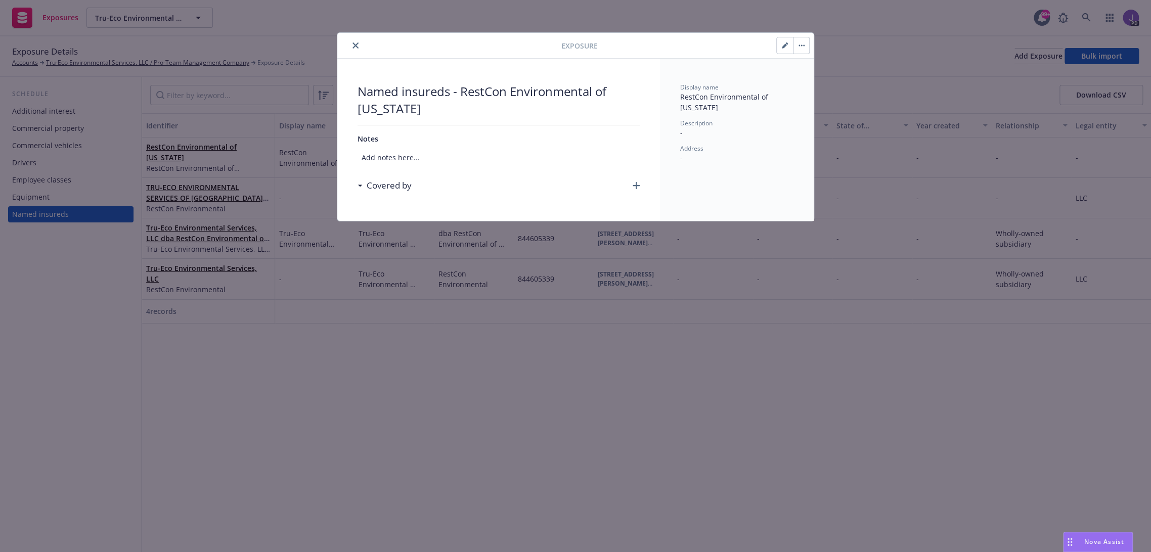
click at [356, 45] on icon "close" at bounding box center [355, 45] width 6 height 6
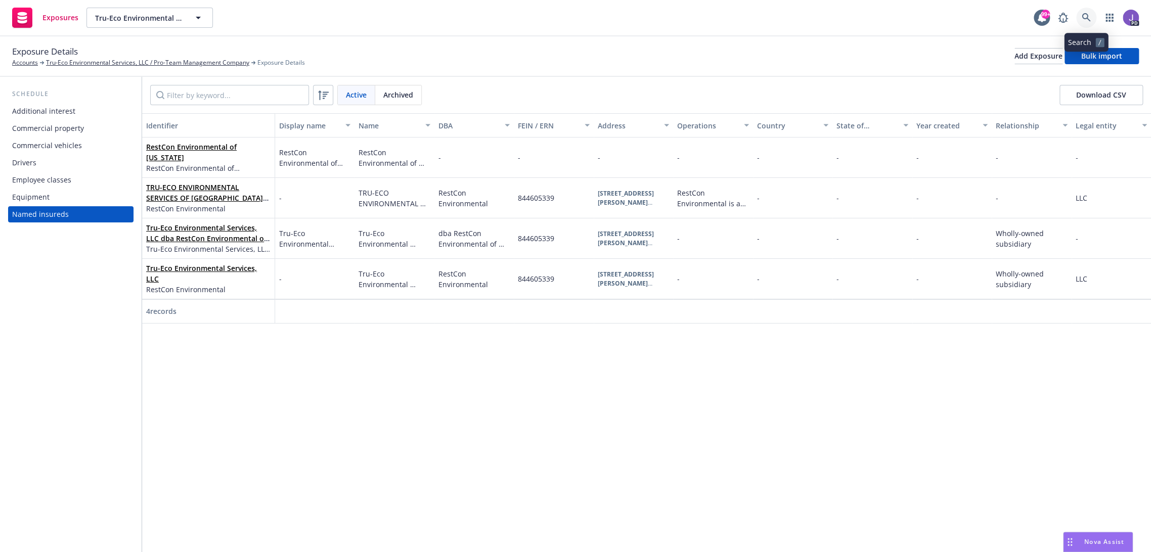
click at [1089, 23] on link at bounding box center [1086, 18] width 20 height 20
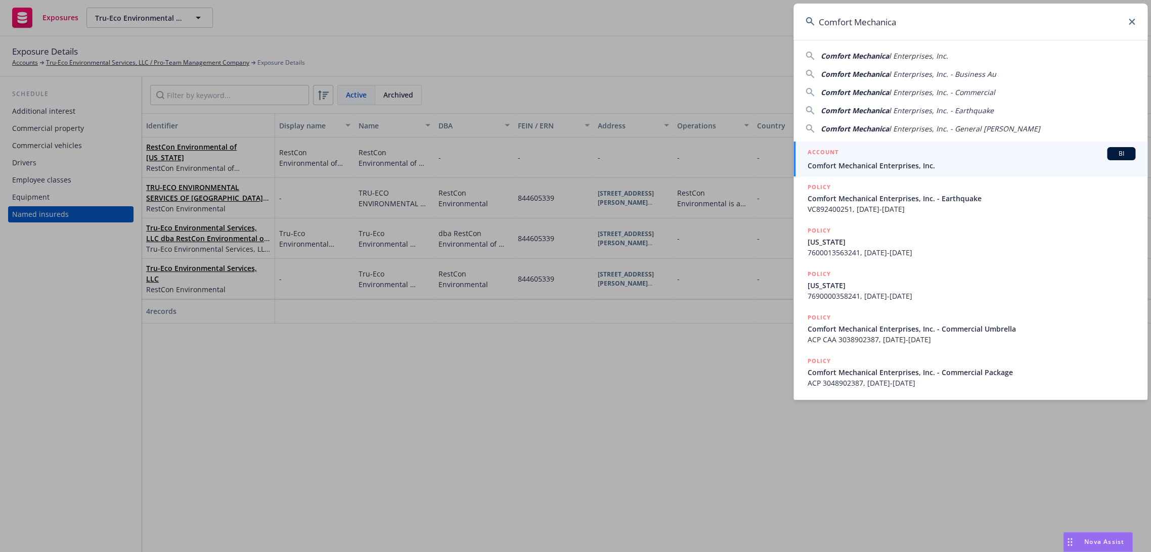
type input "Comfort Mechanica"
click at [841, 161] on span "Comfort Mechanical Enterprises, Inc." at bounding box center [972, 165] width 328 height 11
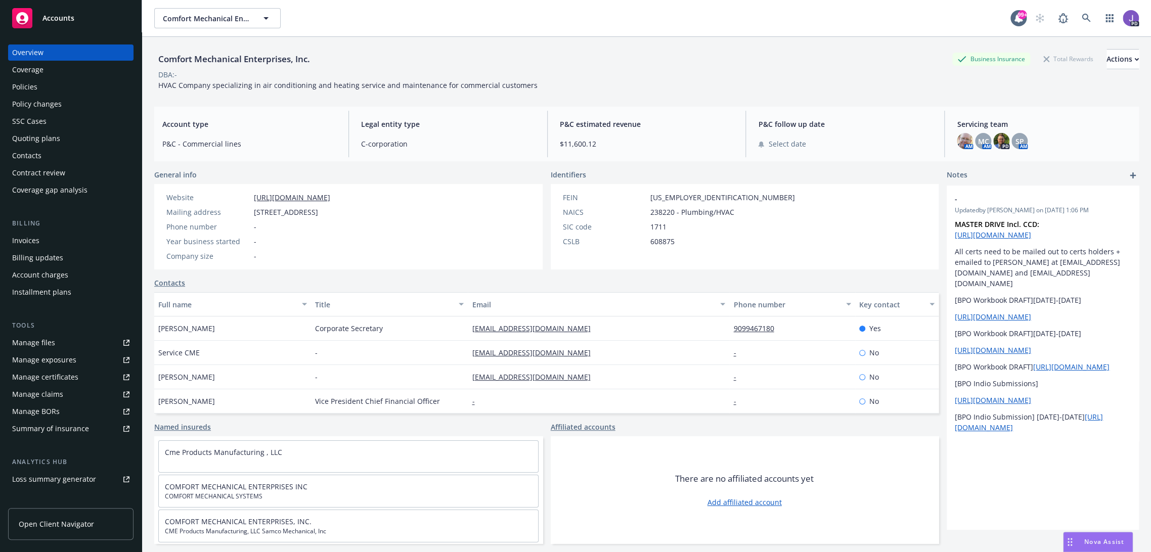
click at [41, 137] on div "Quoting plans" at bounding box center [36, 138] width 48 height 16
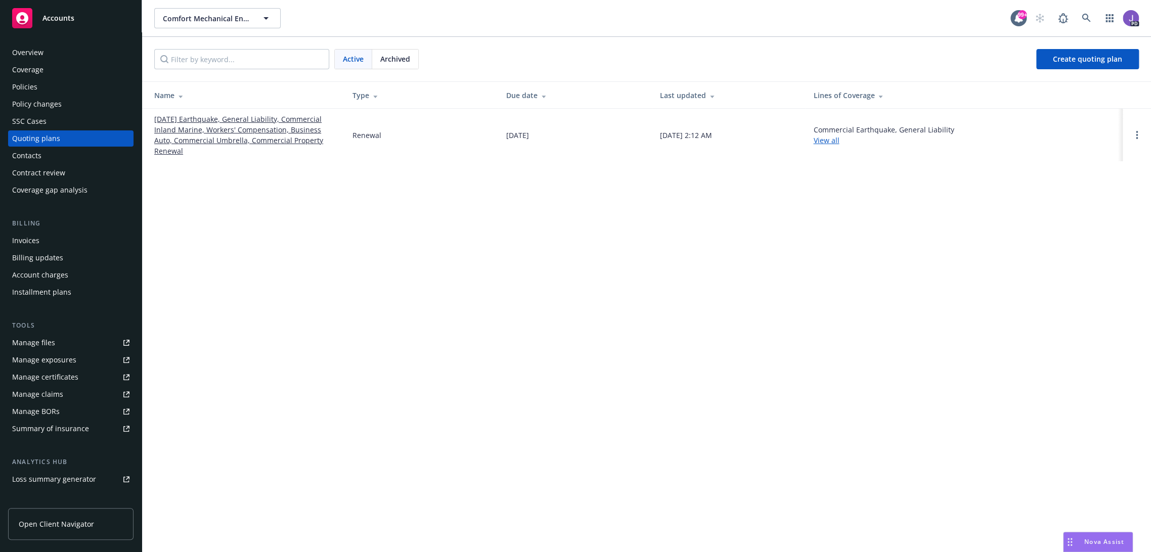
click at [259, 132] on link "[DATE] Earthquake, General Liability, Commercial Inland Marine, Workers' Compen…" at bounding box center [245, 135] width 182 height 42
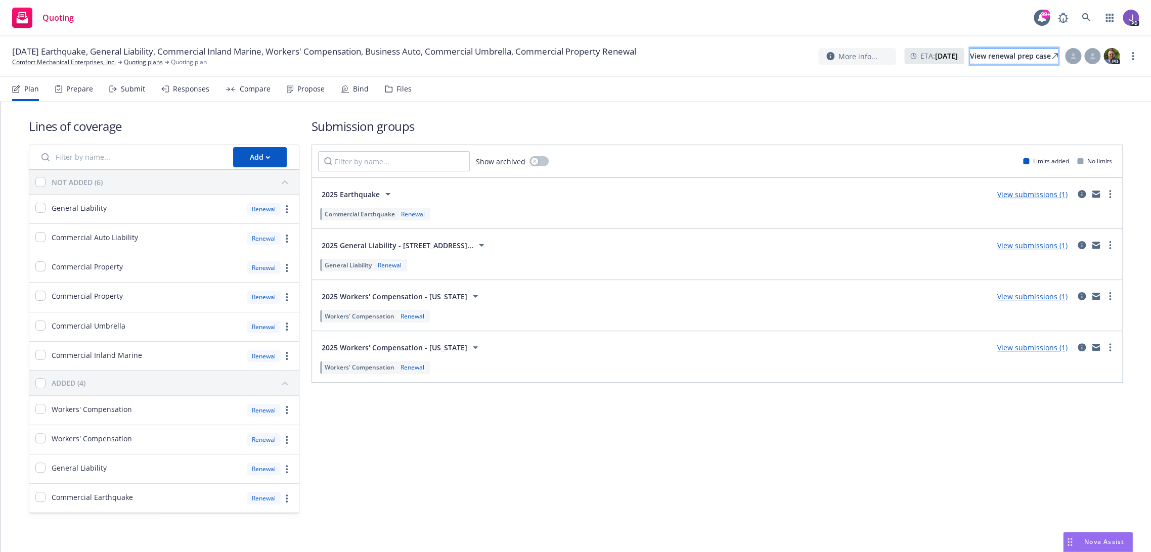
click at [1003, 56] on div "View renewal prep case" at bounding box center [1014, 56] width 88 height 15
click at [1084, 19] on icon at bounding box center [1086, 17] width 9 height 9
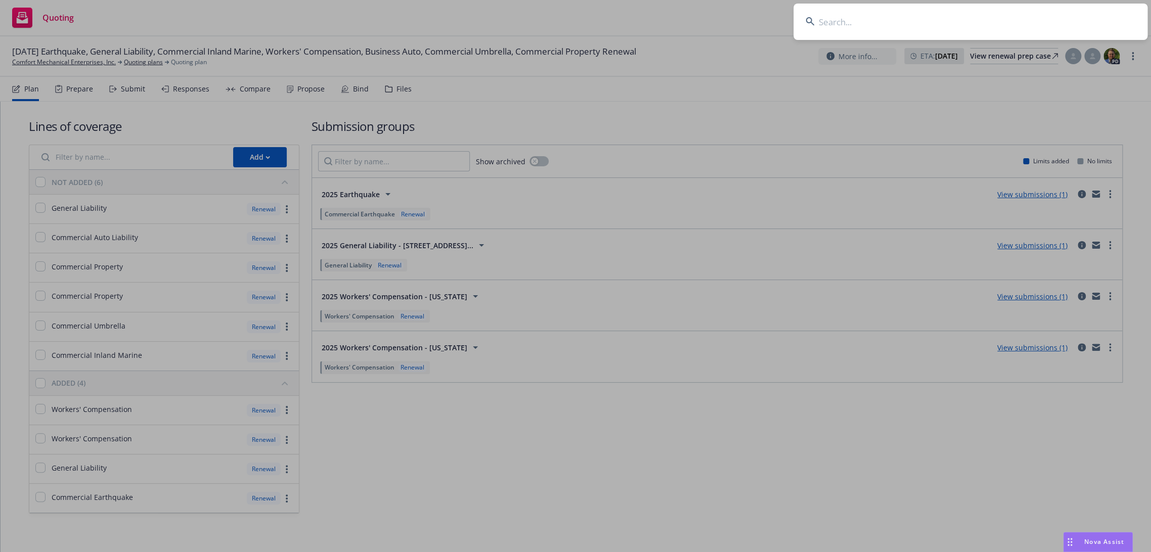
type input "West Star Physical"
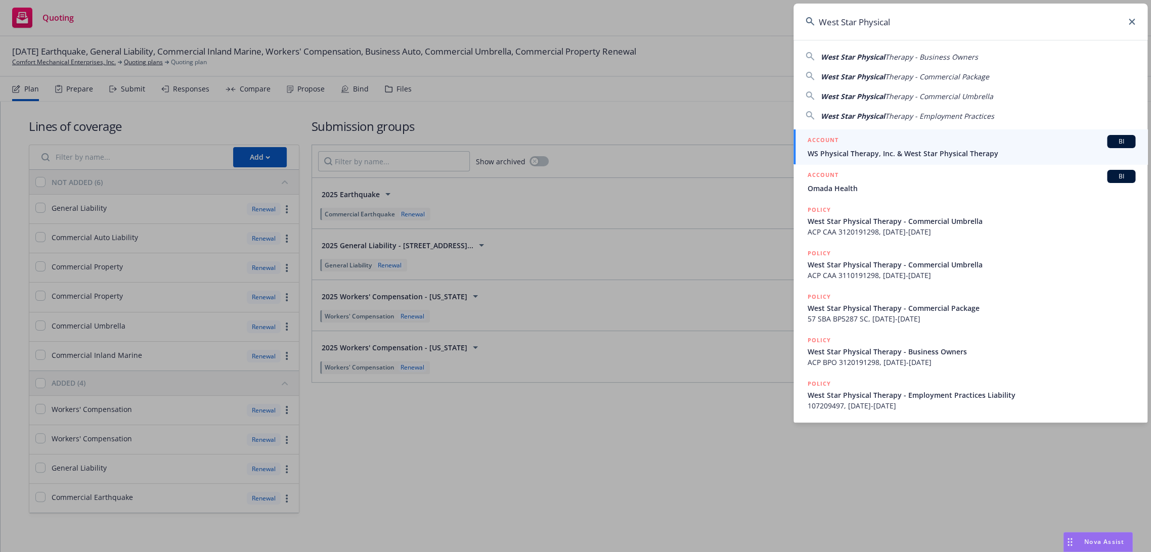
click at [877, 144] on div "ACCOUNT BI" at bounding box center [972, 141] width 328 height 13
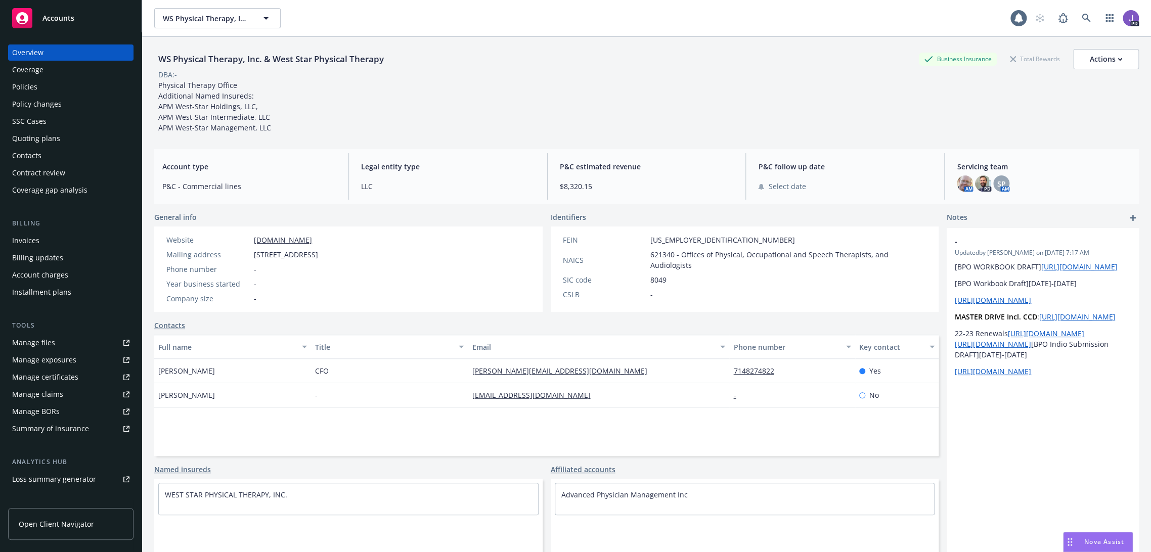
click at [38, 81] on div "Policies" at bounding box center [70, 87] width 117 height 16
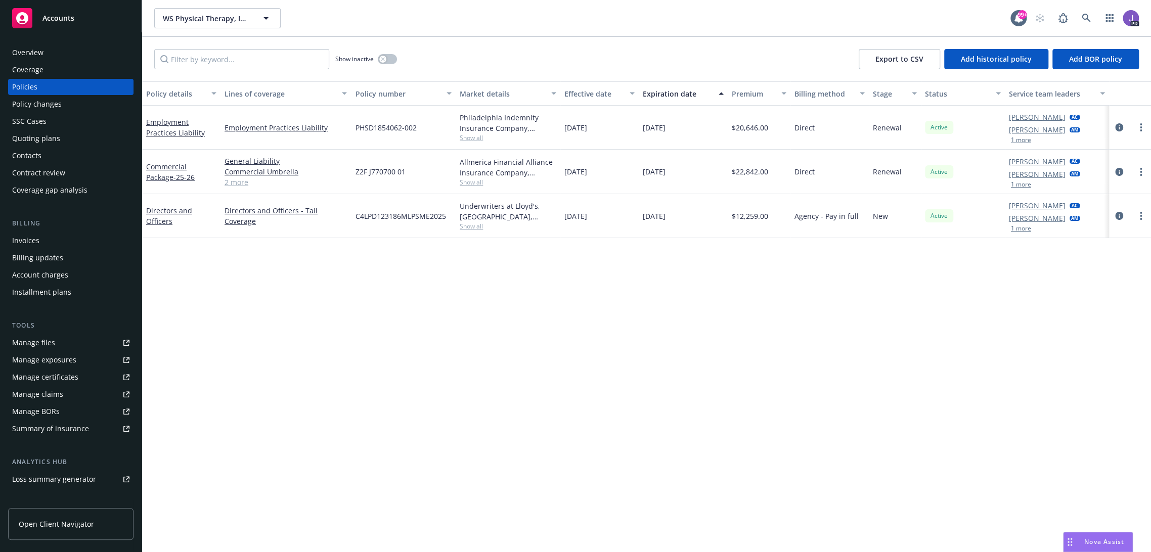
click at [466, 227] on span "Show all" at bounding box center [508, 226] width 97 height 9
click at [239, 182] on link "2 more" at bounding box center [286, 182] width 122 height 11
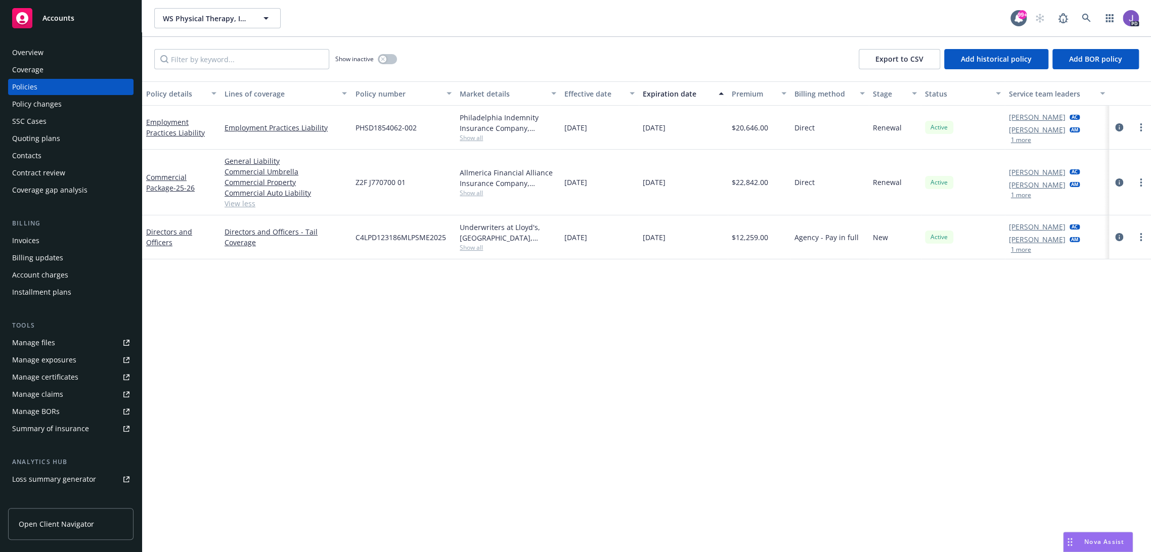
click at [480, 250] on span "Show all" at bounding box center [508, 247] width 97 height 9
drag, startPoint x: 396, startPoint y: 357, endPoint x: 349, endPoint y: 359, distance: 47.6
click at [349, 359] on div "Writing company Underwriters at Lloyd's, London Carrier Lloyd's of London Progr…" at bounding box center [450, 313] width 203 height 114
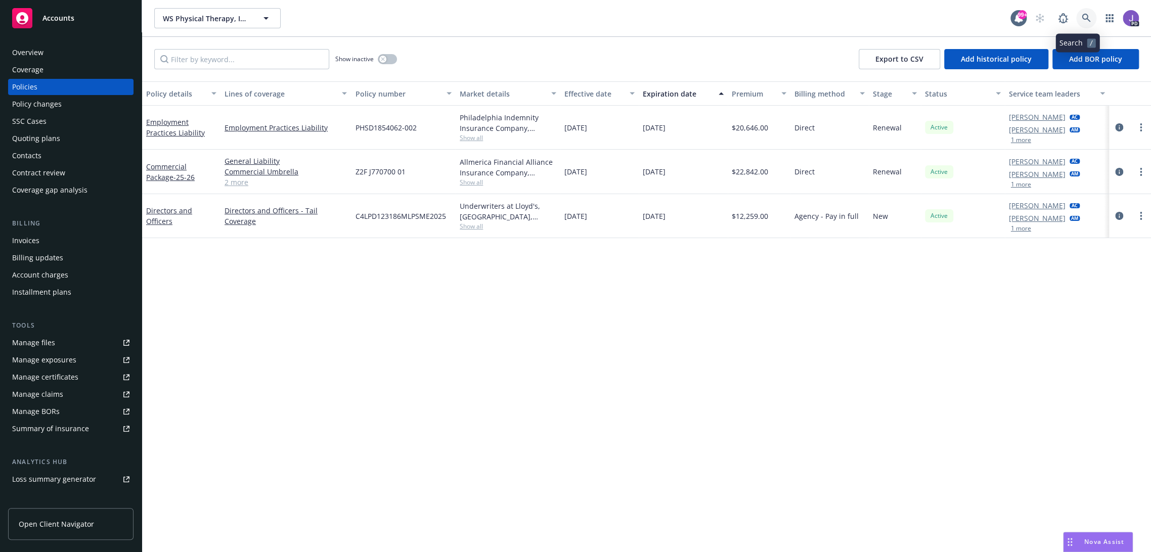
click at [1082, 19] on icon at bounding box center [1086, 18] width 9 height 9
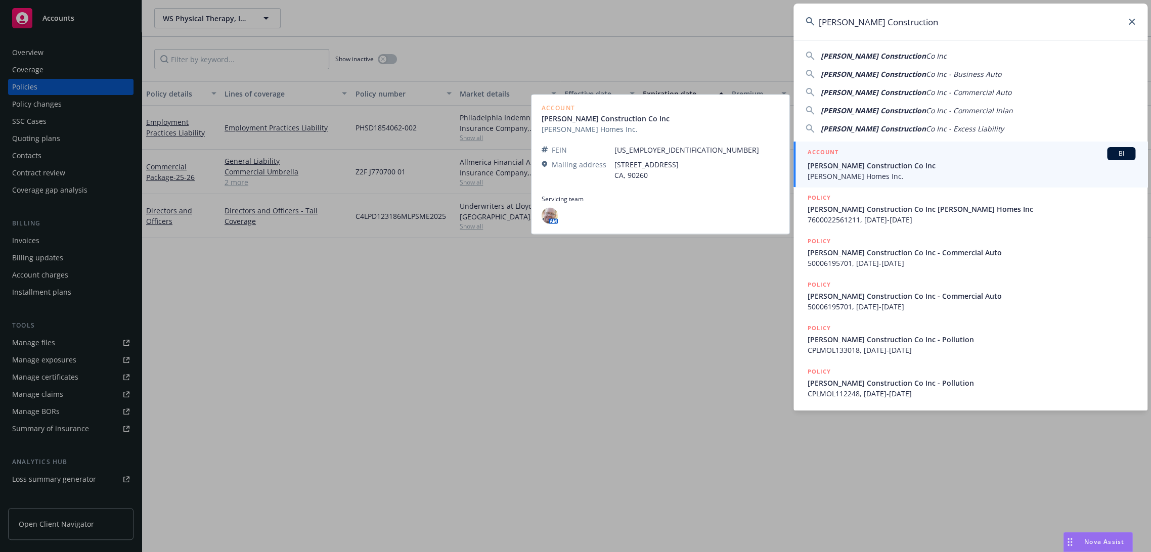
type input "Williamson Construction"
click at [909, 161] on span "Williamson Construction Co Inc" at bounding box center [972, 165] width 328 height 11
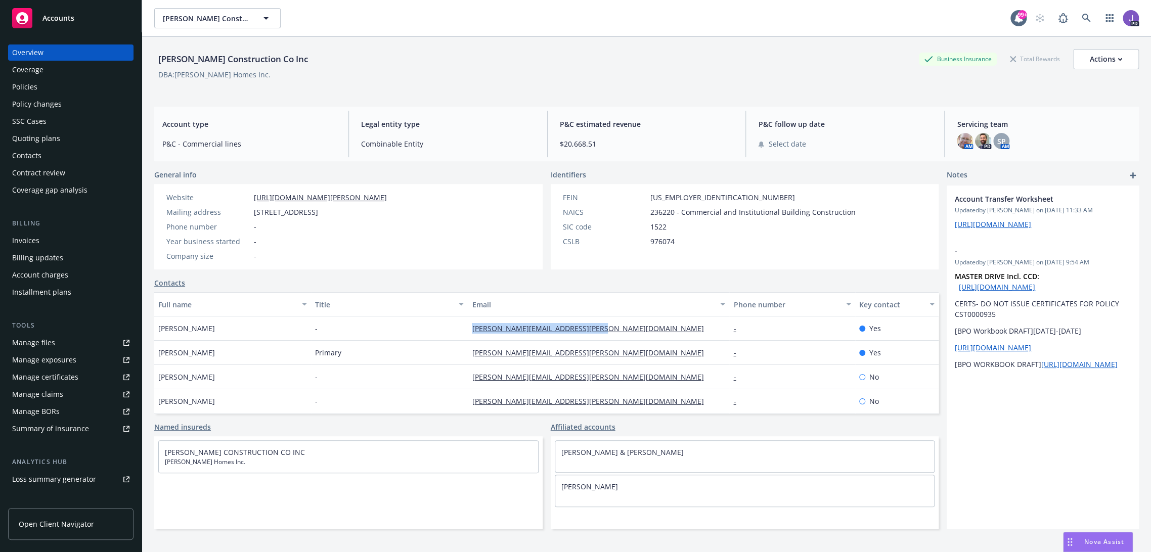
drag, startPoint x: 597, startPoint y: 327, endPoint x: 464, endPoint y: 331, distance: 133.6
click at [468, 331] on div "tammy@williamson-construction.com" at bounding box center [598, 329] width 261 height 24
copy link "tammy@williamson-construction.com"
